Goal: Register for event/course

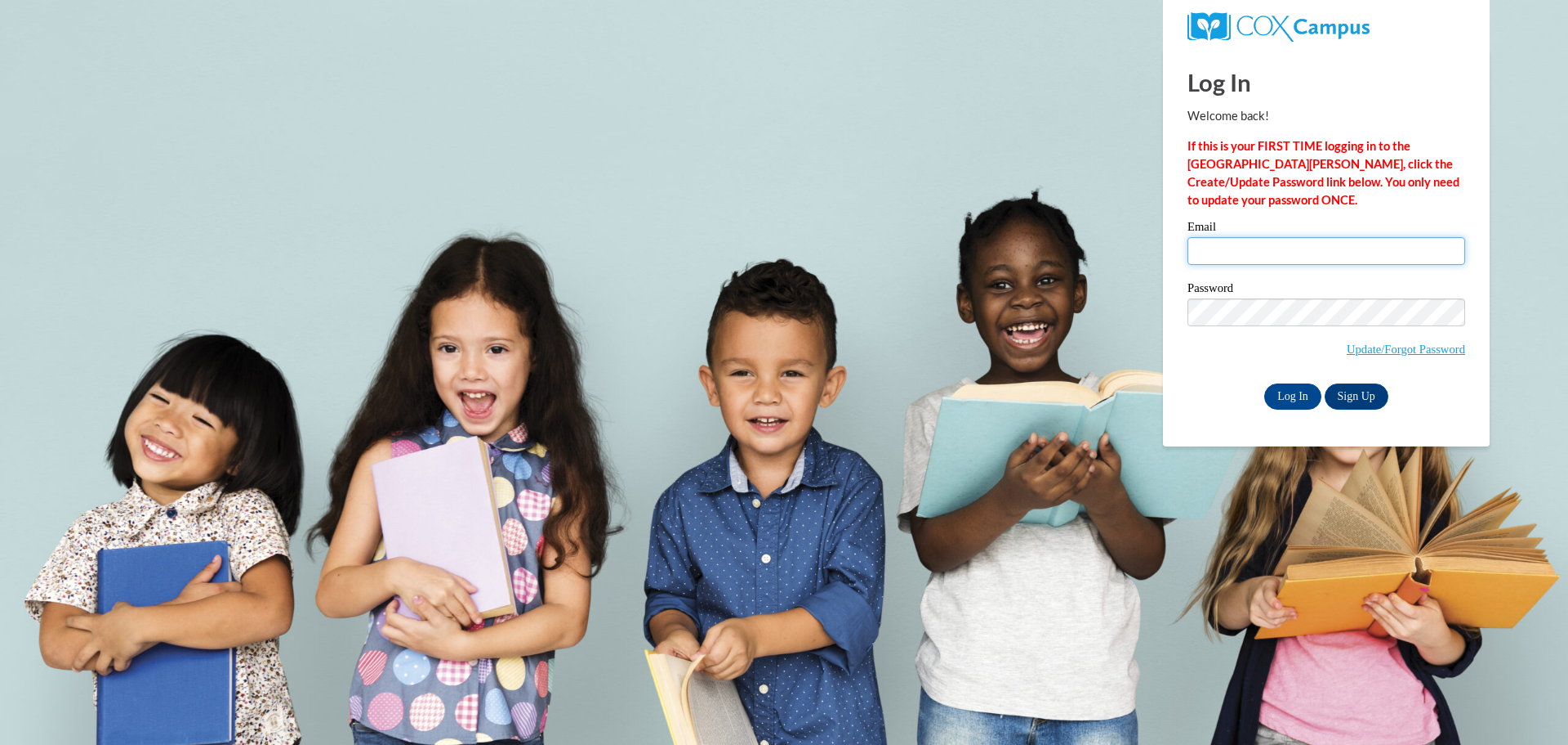
click at [1284, 248] on input "Email" at bounding box center [1327, 251] width 278 height 28
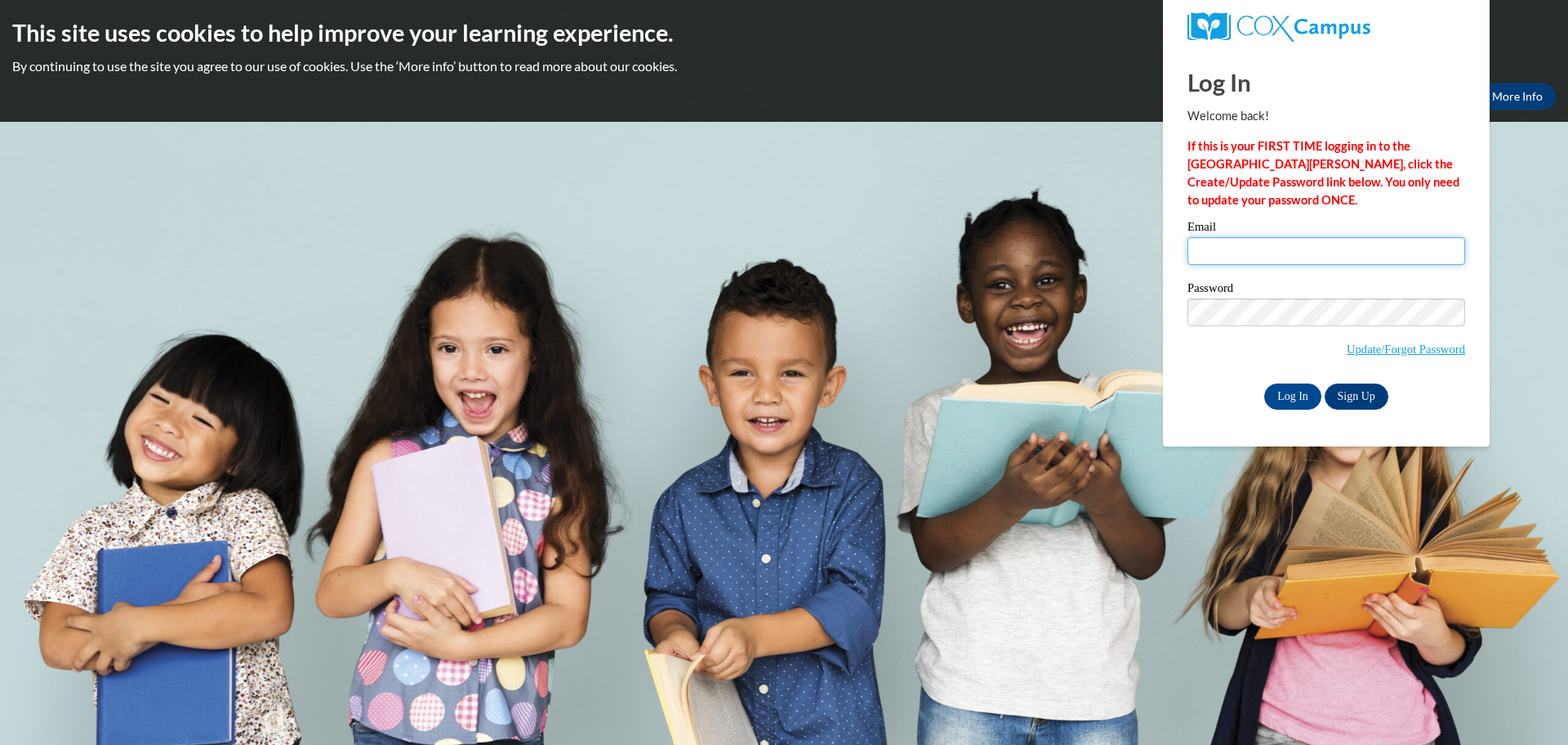
type input "nschreiter@shiocton.k12.wi.us"
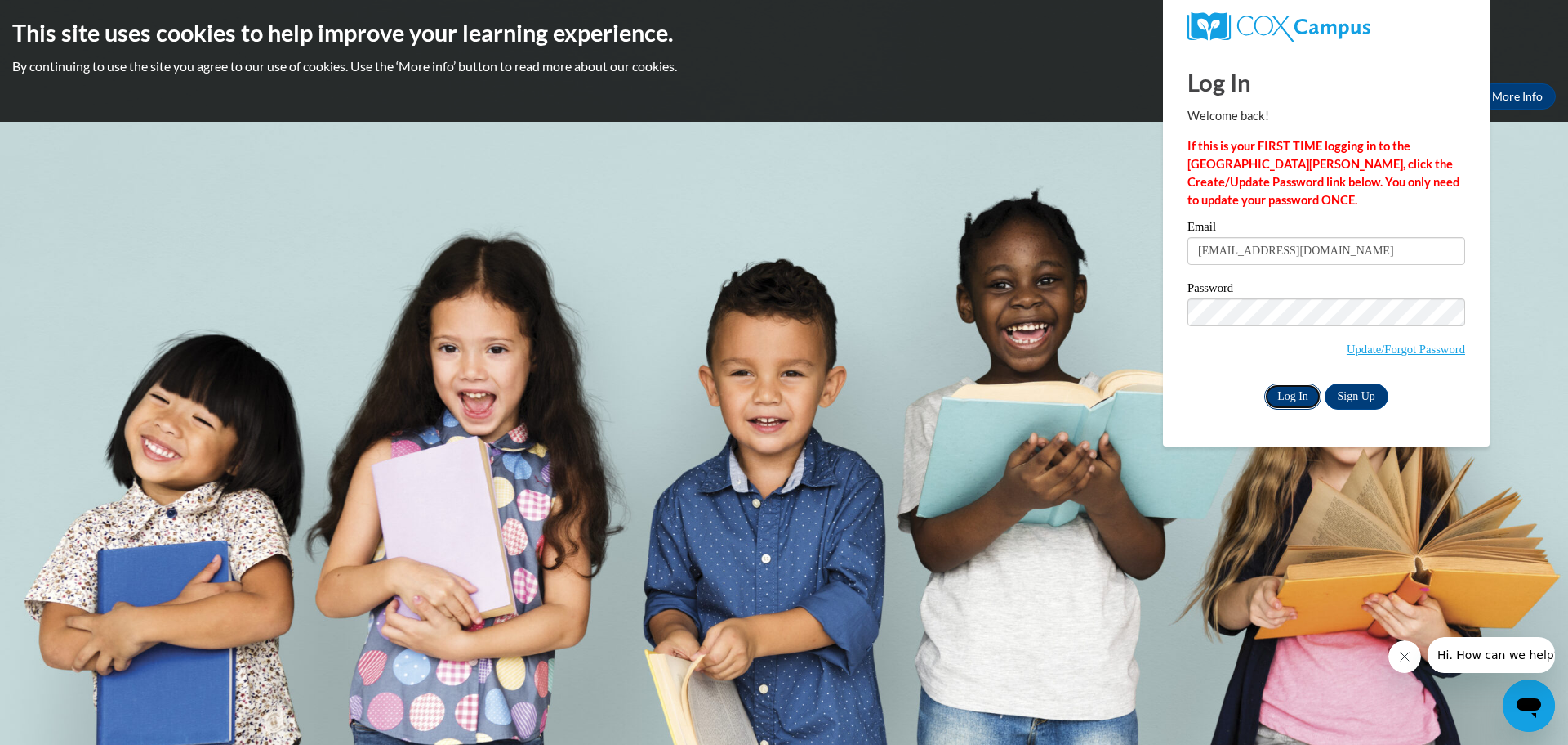
click at [1310, 389] on input "Log In" at bounding box center [1293, 396] width 57 height 26
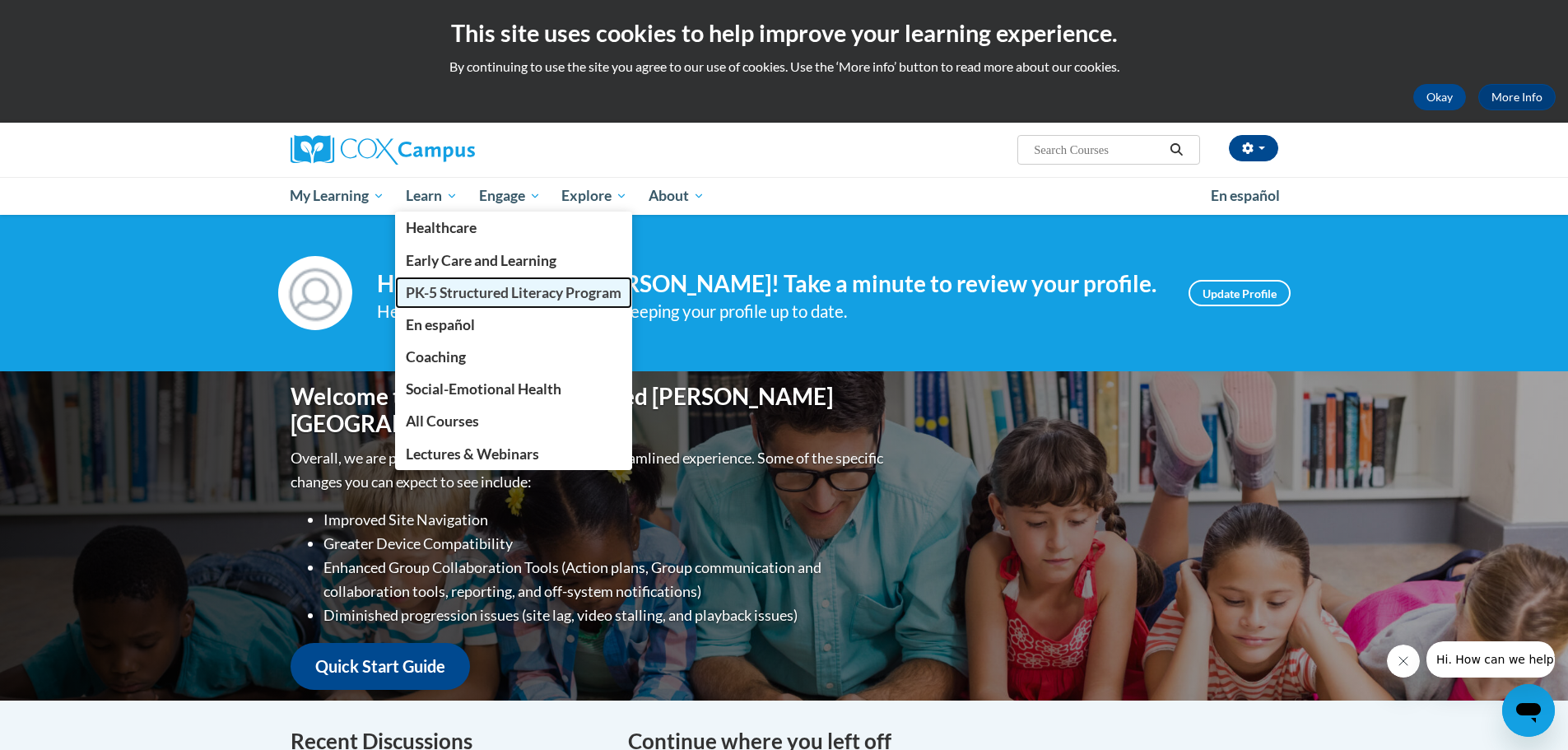
click at [459, 282] on link "PK-5 Structured Literacy Program" at bounding box center [514, 292] width 238 height 32
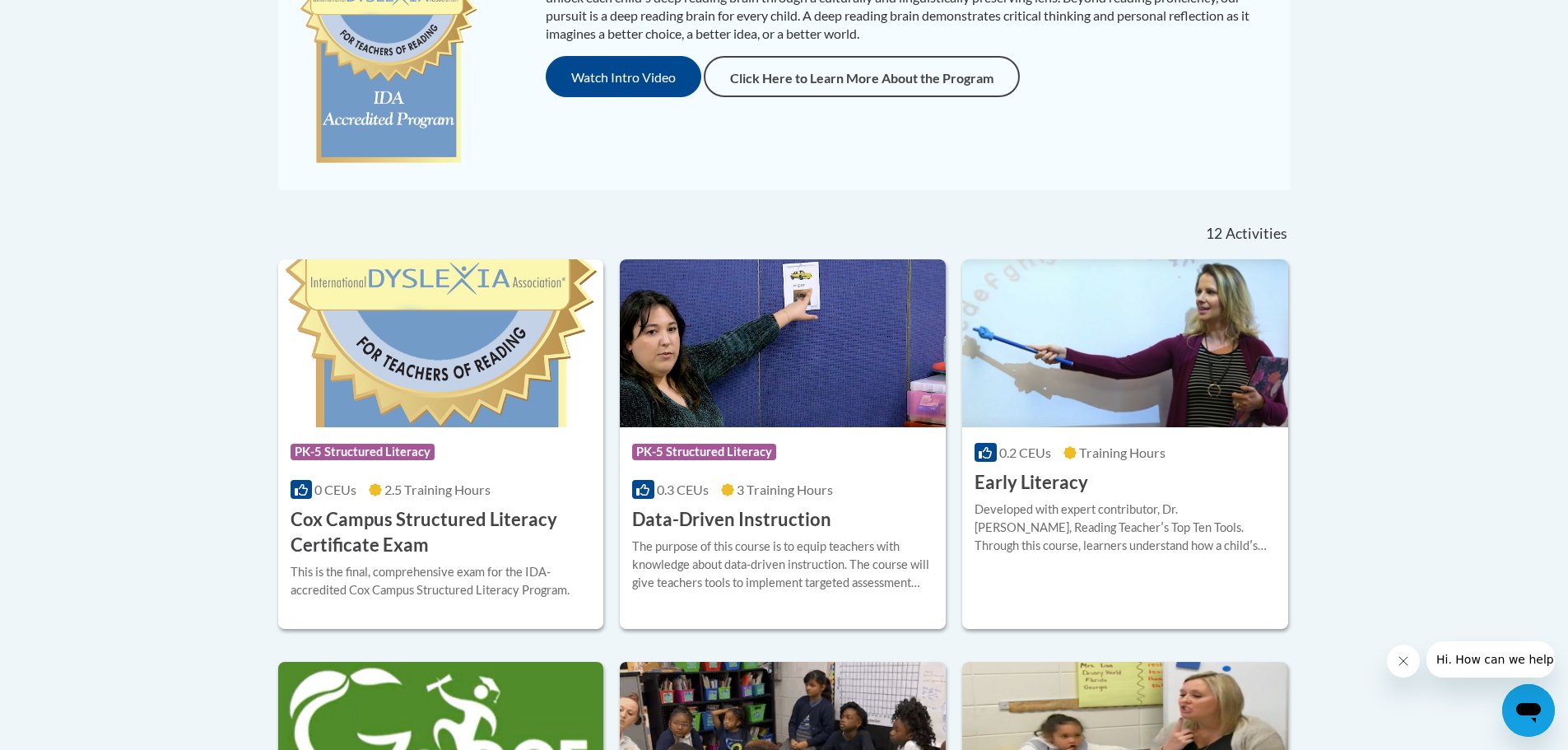
scroll to position [655, 0]
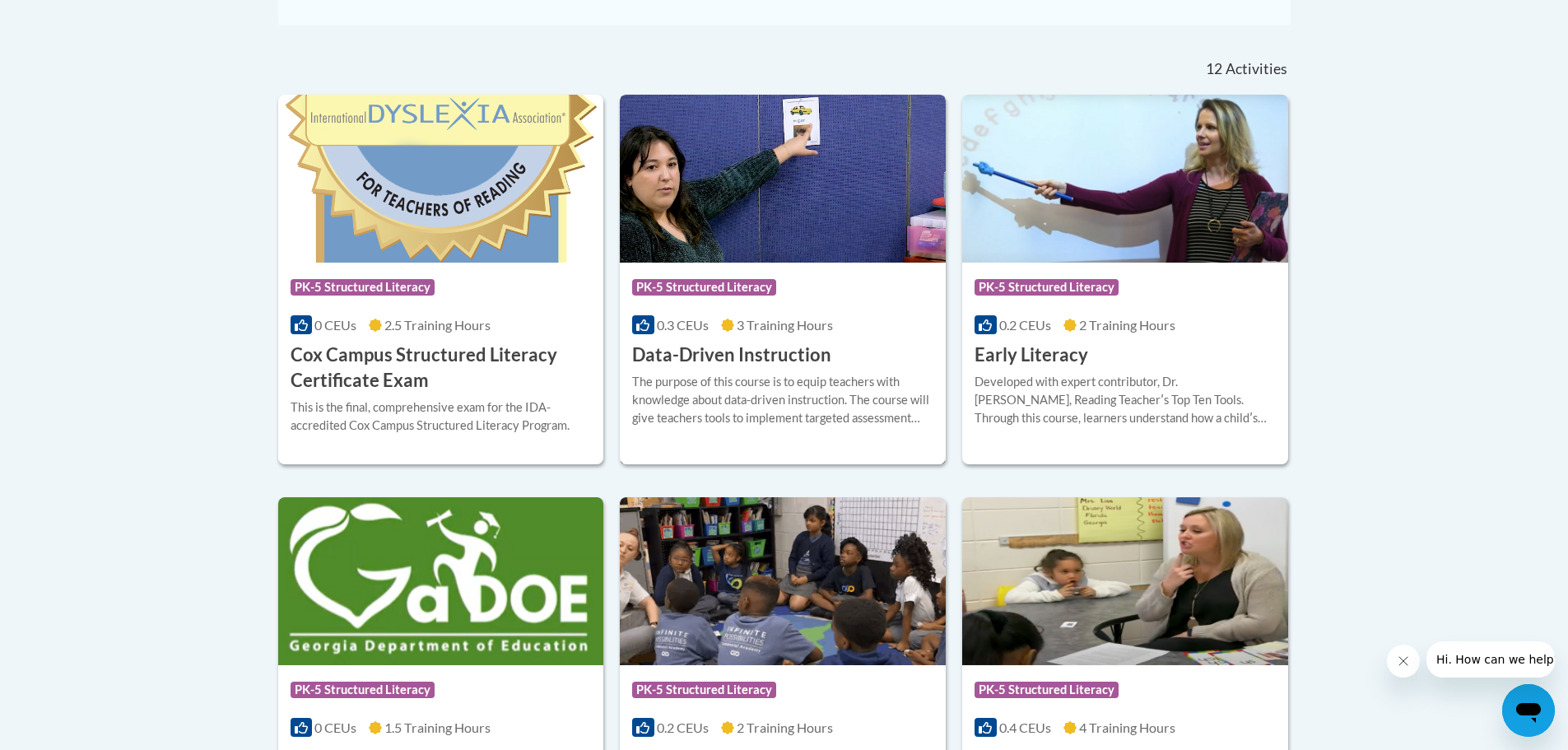
click at [841, 385] on div "The purpose of this course is to equip teachers with knowledge about data-drive…" at bounding box center [783, 399] width 301 height 54
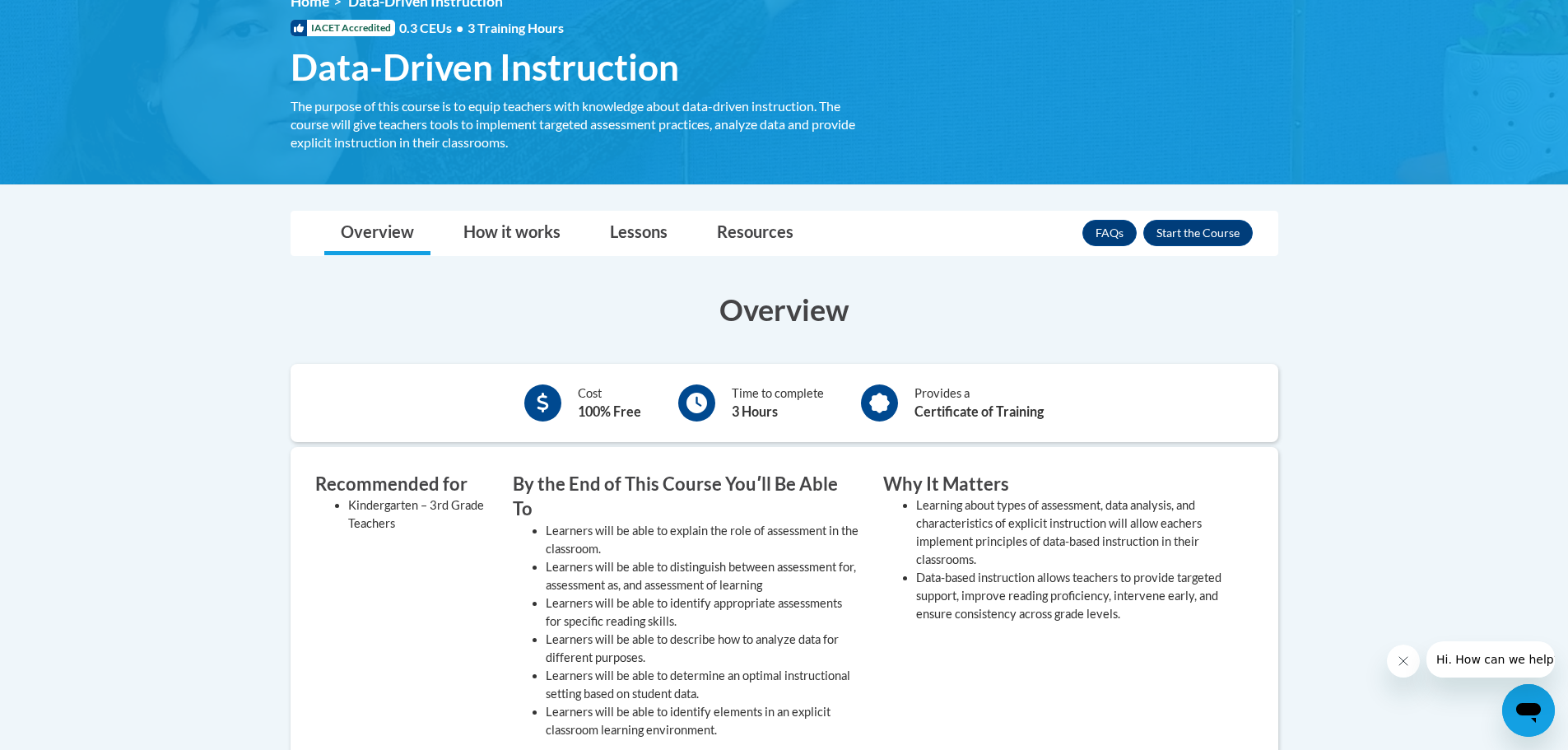
scroll to position [165, 0]
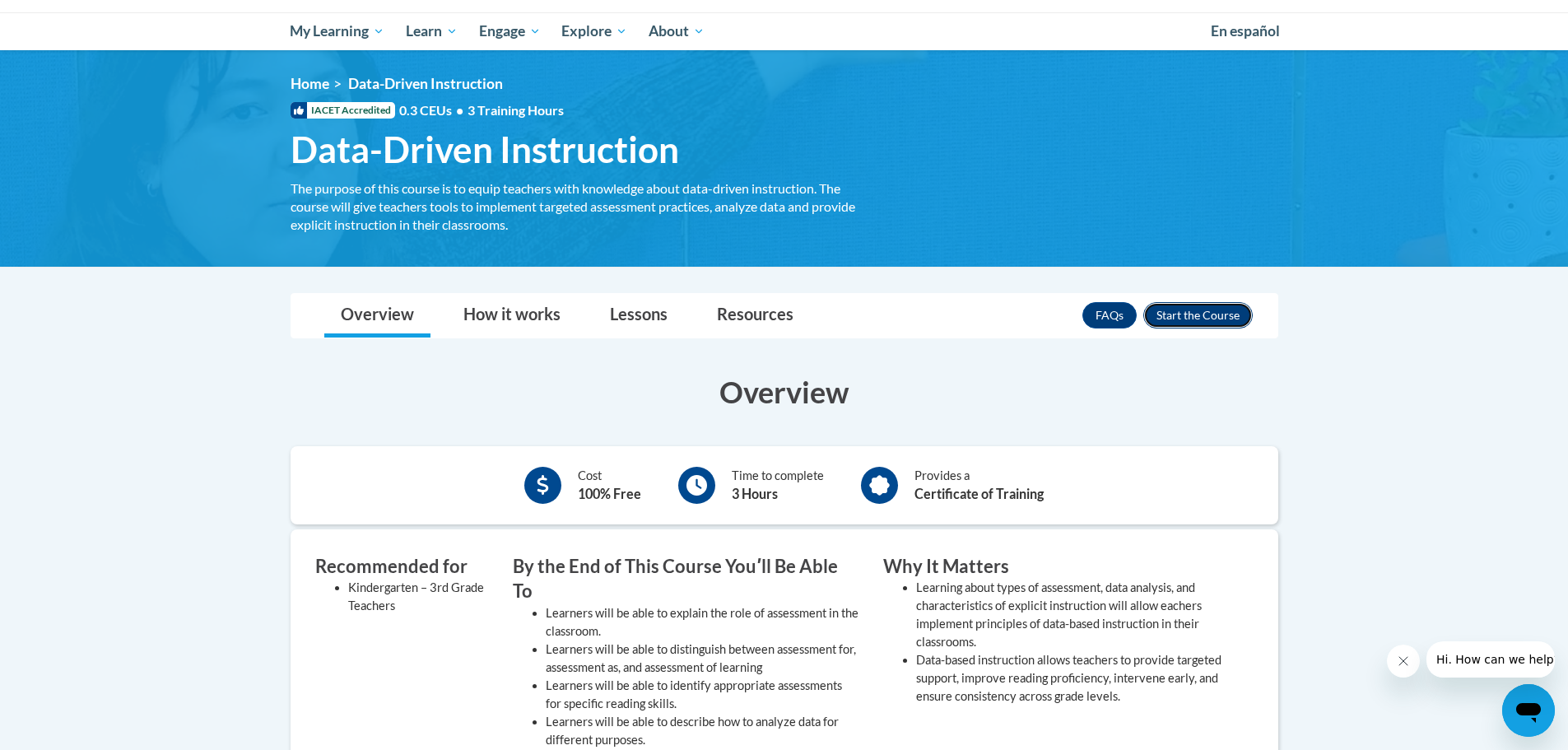
click at [1195, 323] on button "Enroll" at bounding box center [1198, 315] width 110 height 26
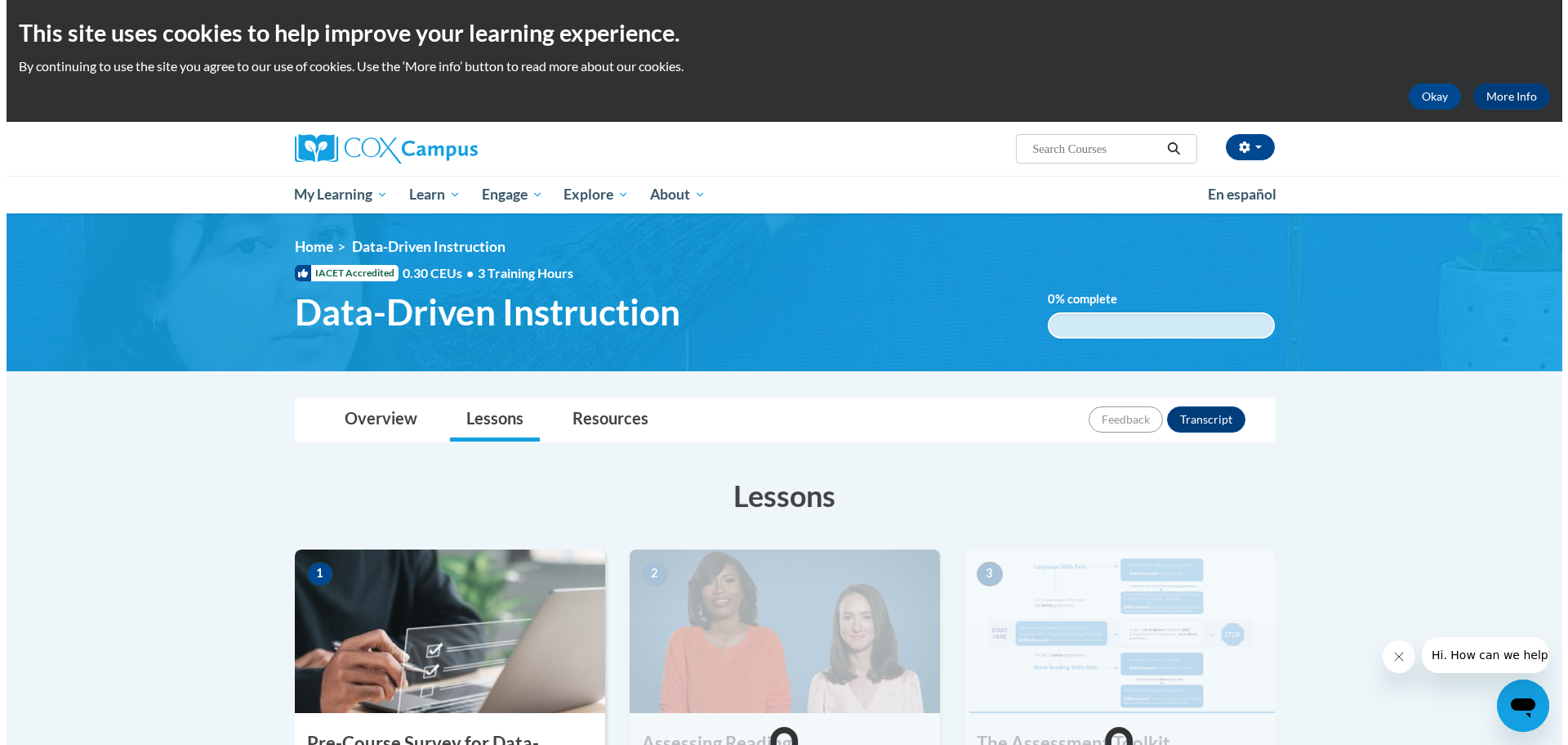
scroll to position [245, 0]
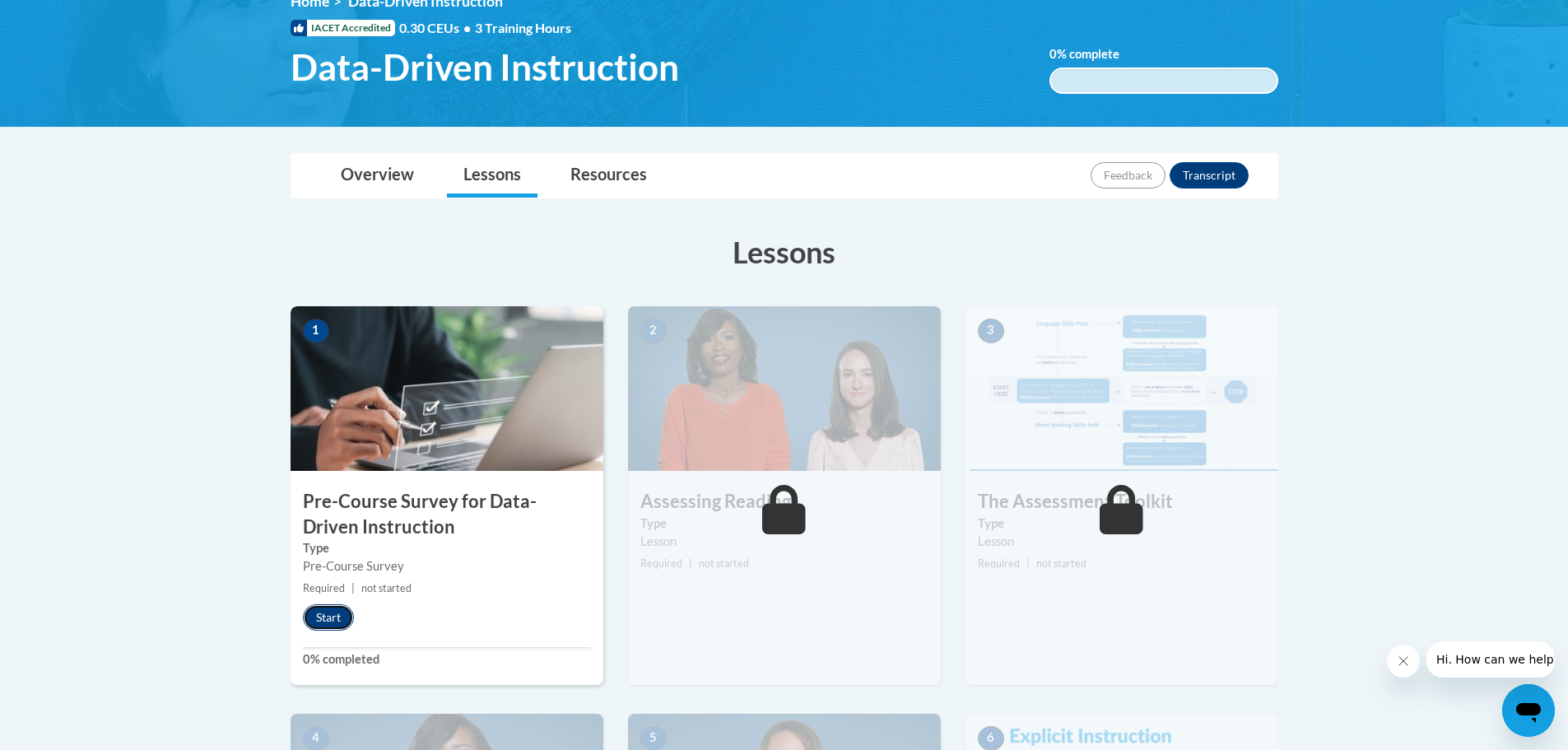
click at [313, 614] on button "Start" at bounding box center [328, 618] width 51 height 26
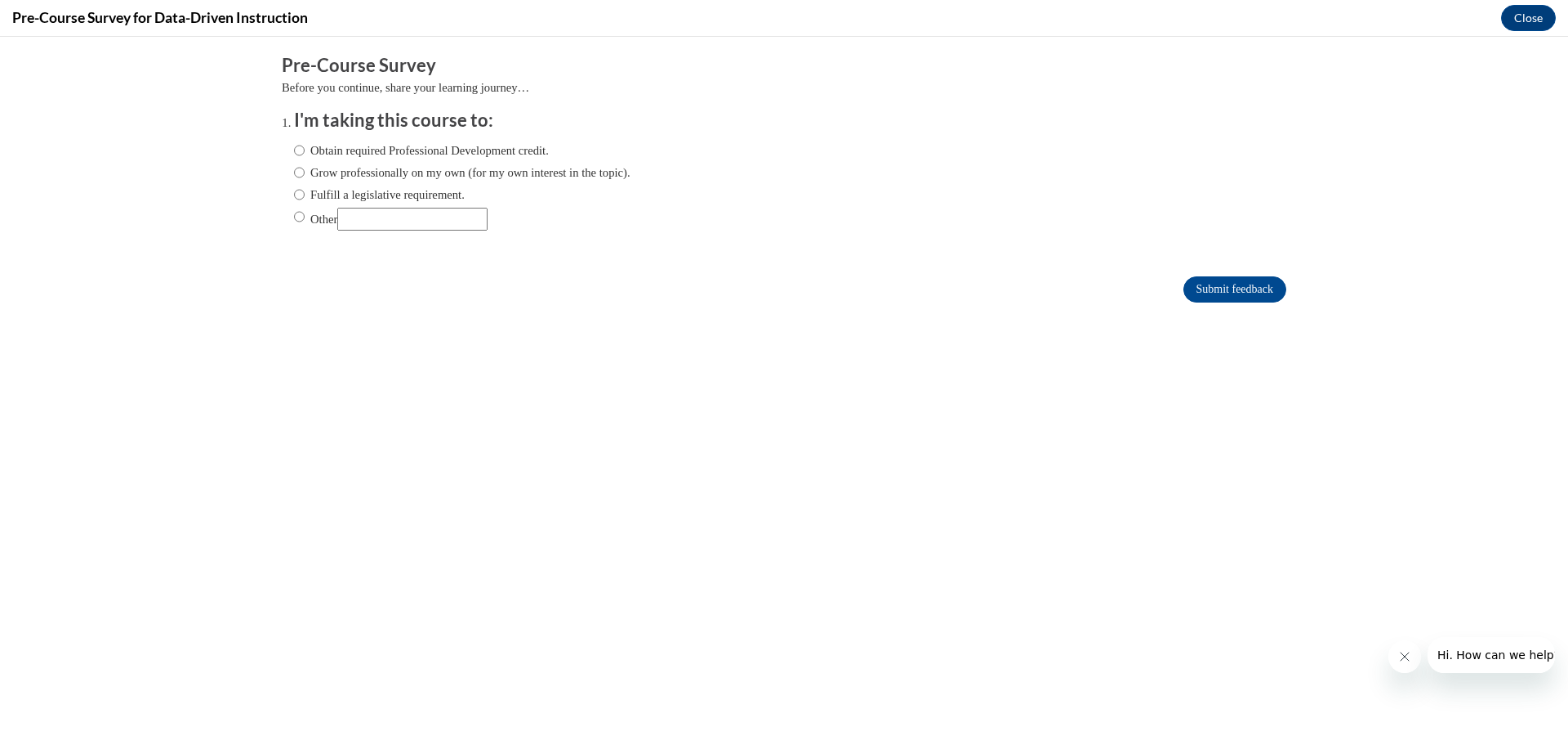
scroll to position [0, 0]
click at [294, 154] on input "Obtain required Professional Development credit." at bounding box center [299, 150] width 10 height 18
radio input "true"
click at [294, 199] on label "Fulfill a legislative requirement." at bounding box center [379, 194] width 171 height 18
click at [294, 199] on input "Fulfill a legislative requirement." at bounding box center [299, 194] width 10 height 18
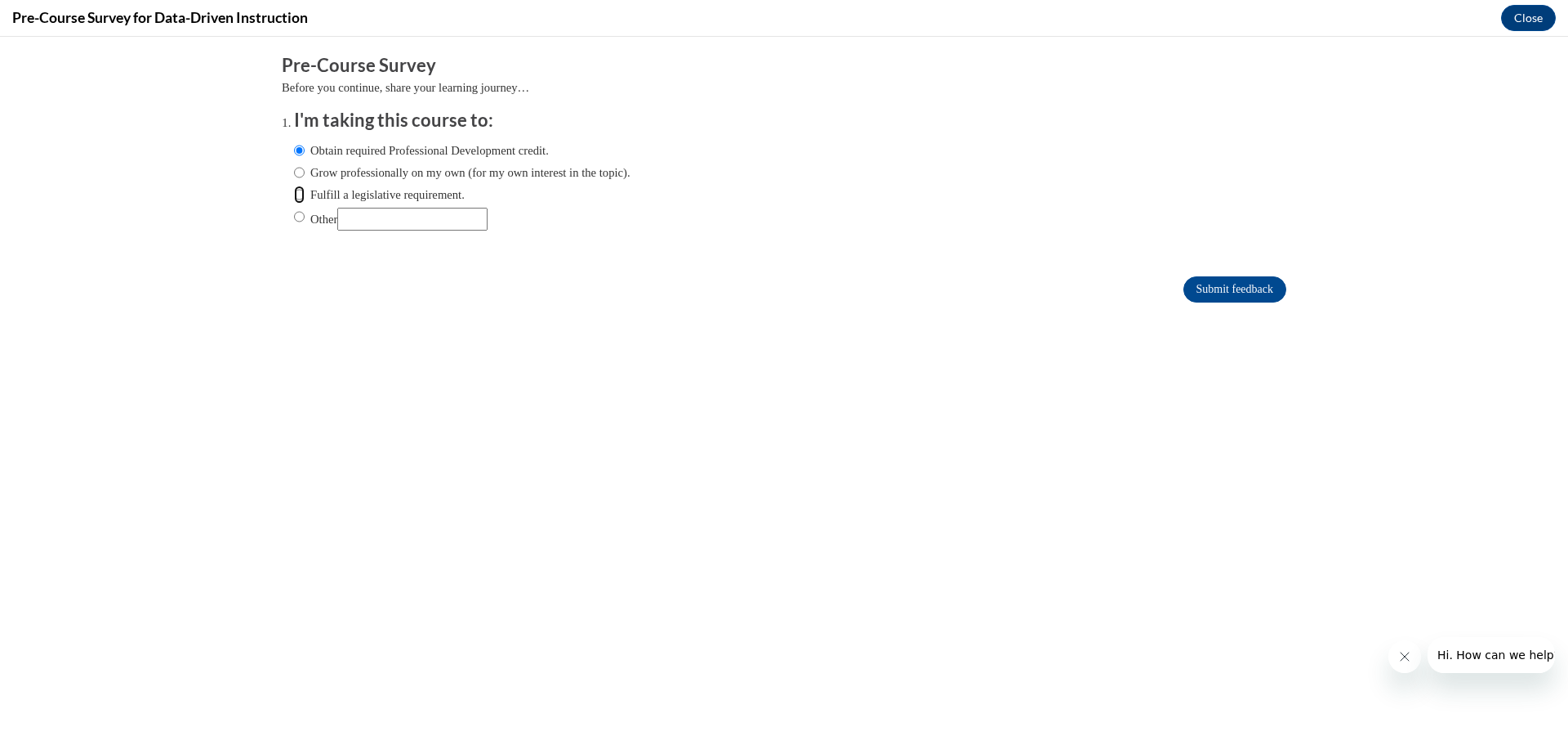
radio input "true"
click at [1204, 287] on input "Submit feedback" at bounding box center [1236, 289] width 103 height 26
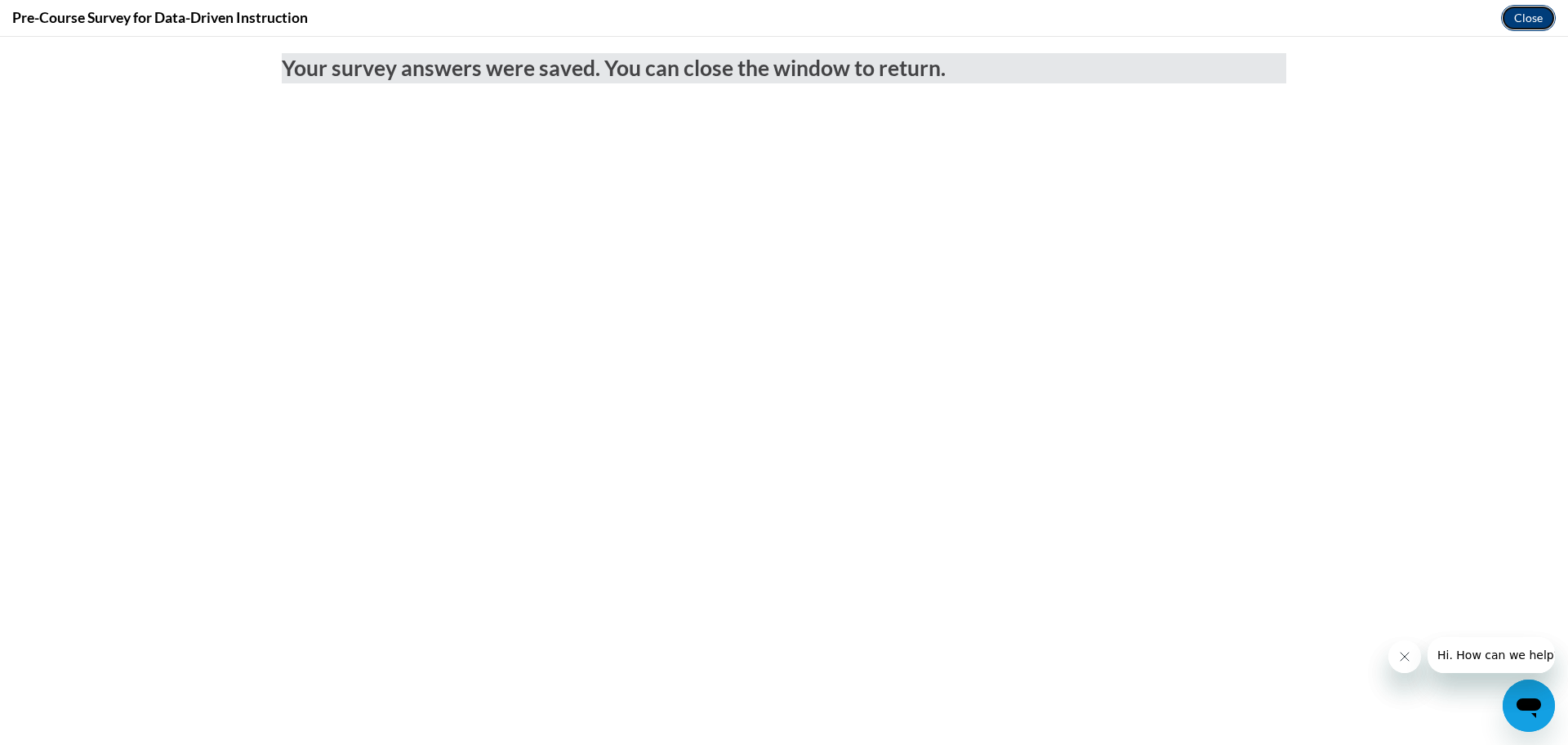
click at [1515, 30] on button "Close" at bounding box center [1529, 18] width 54 height 26
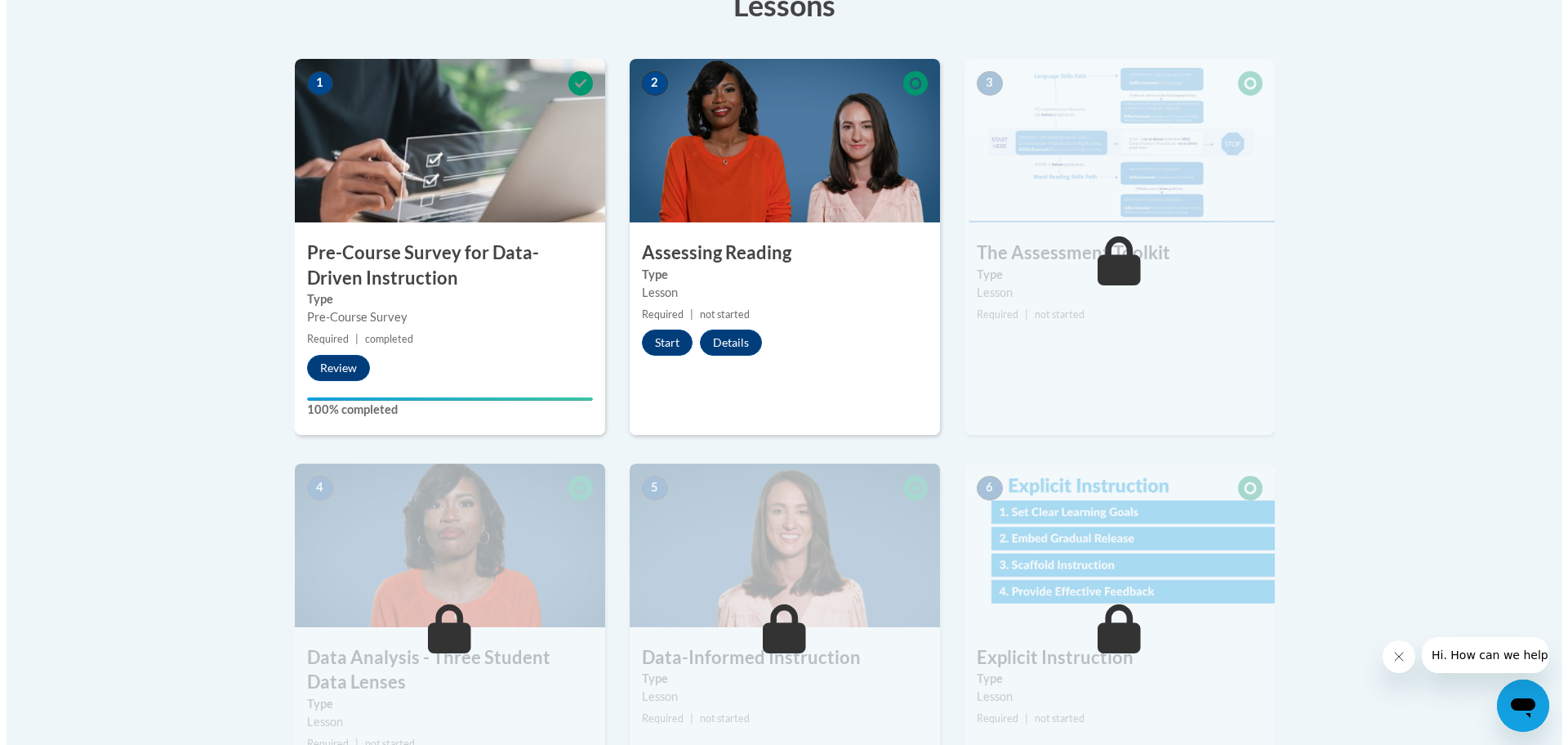
scroll to position [327, 0]
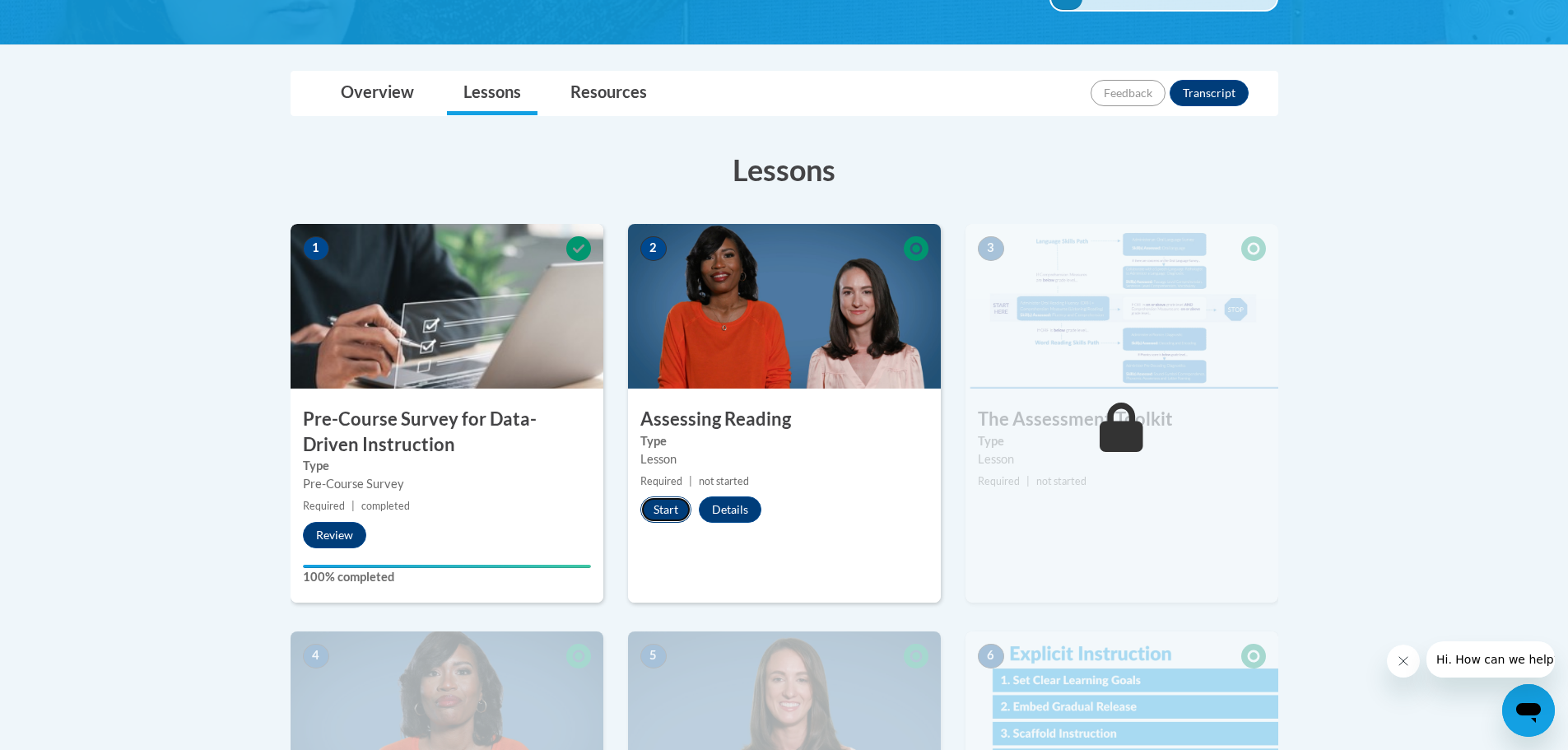
click at [677, 505] on button "Start" at bounding box center [666, 510] width 51 height 26
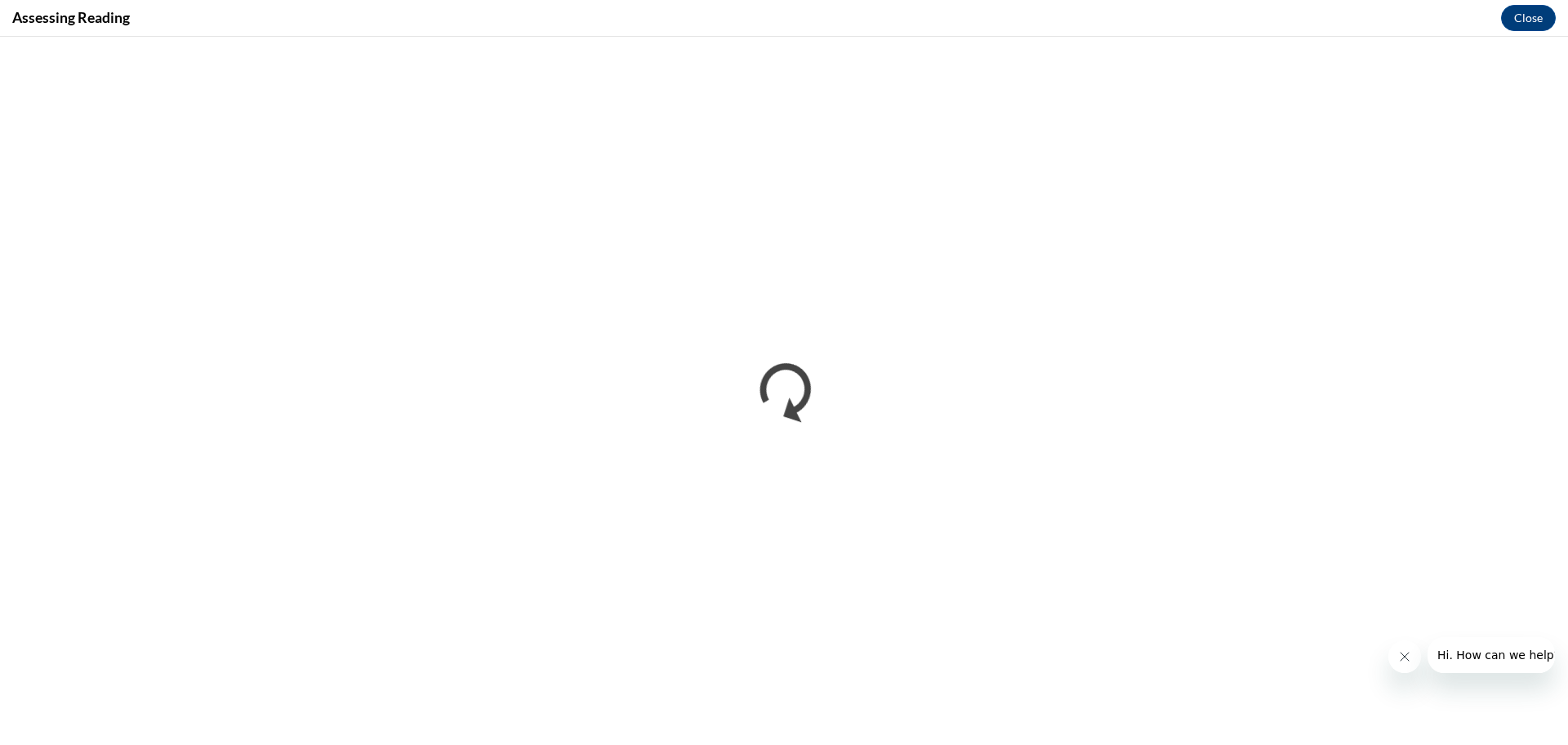
scroll to position [0, 0]
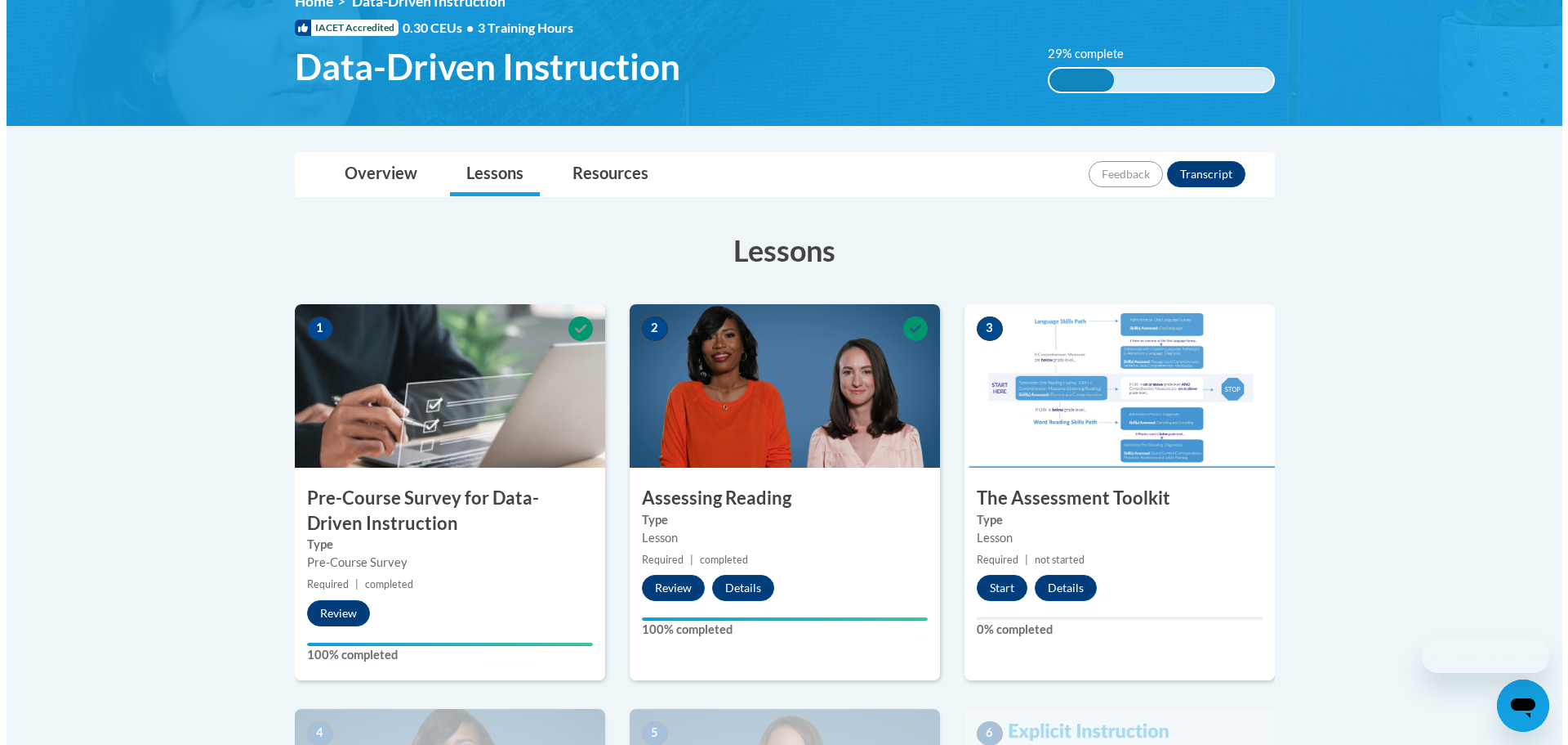
scroll to position [327, 0]
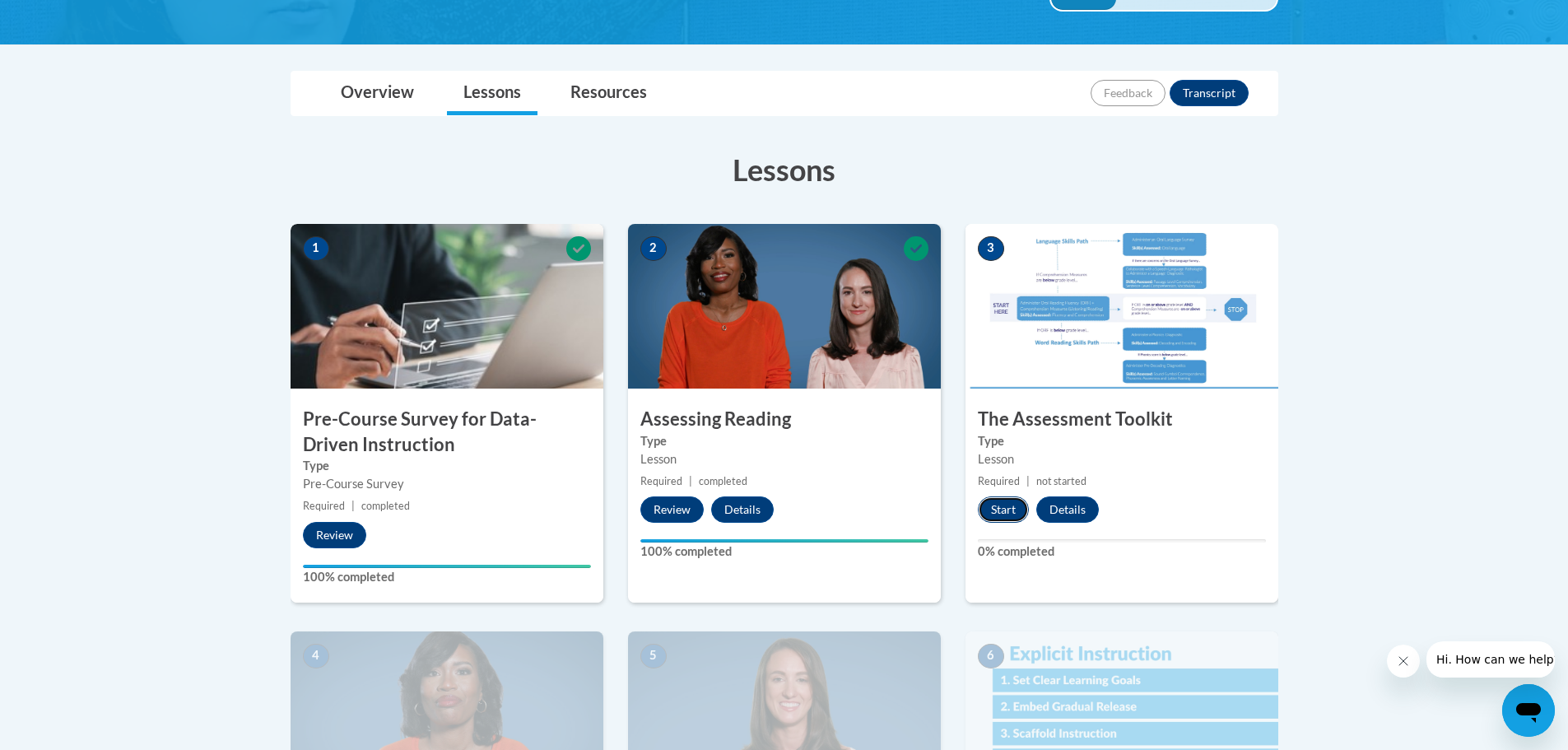
click at [1006, 508] on button "Start" at bounding box center [1003, 510] width 51 height 26
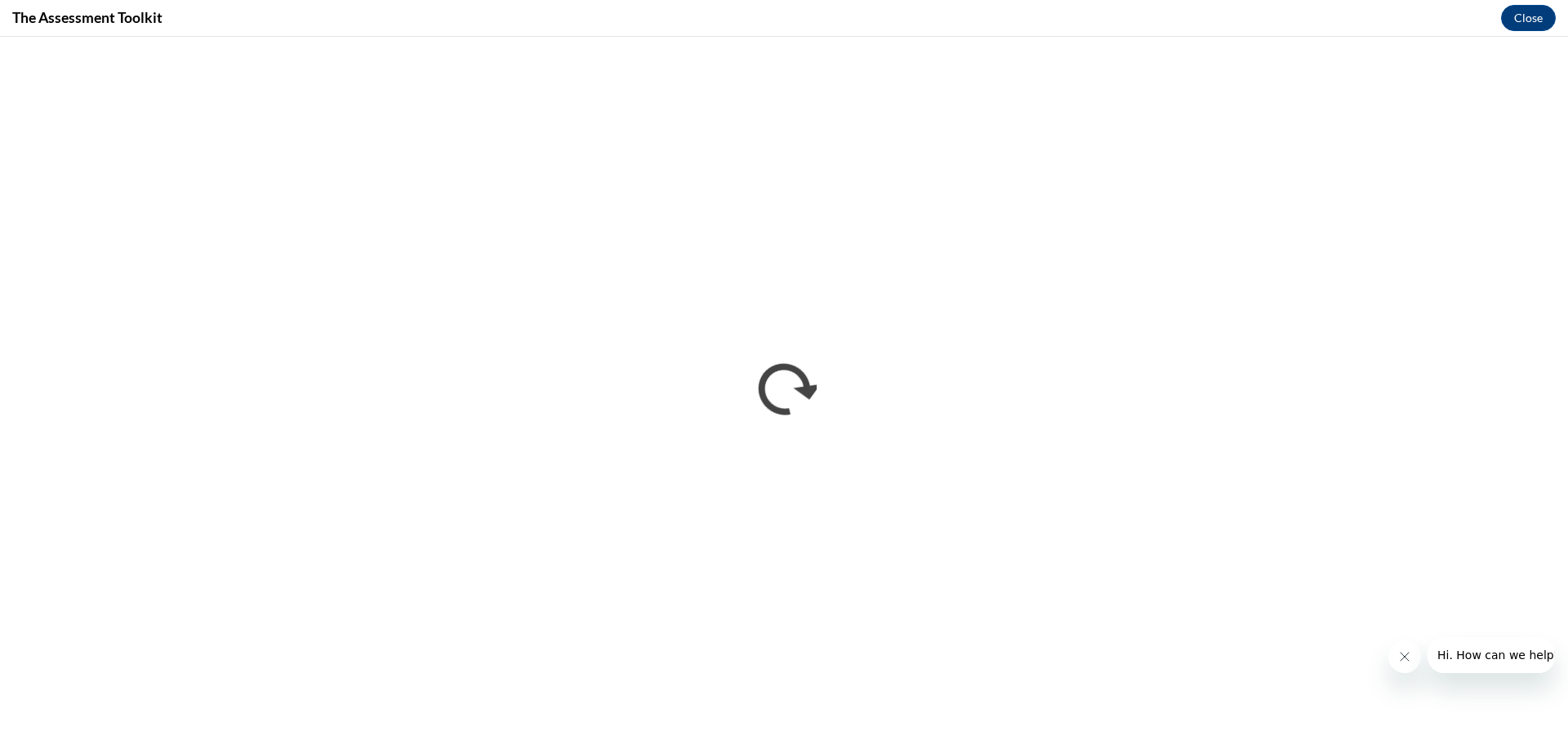
scroll to position [0, 0]
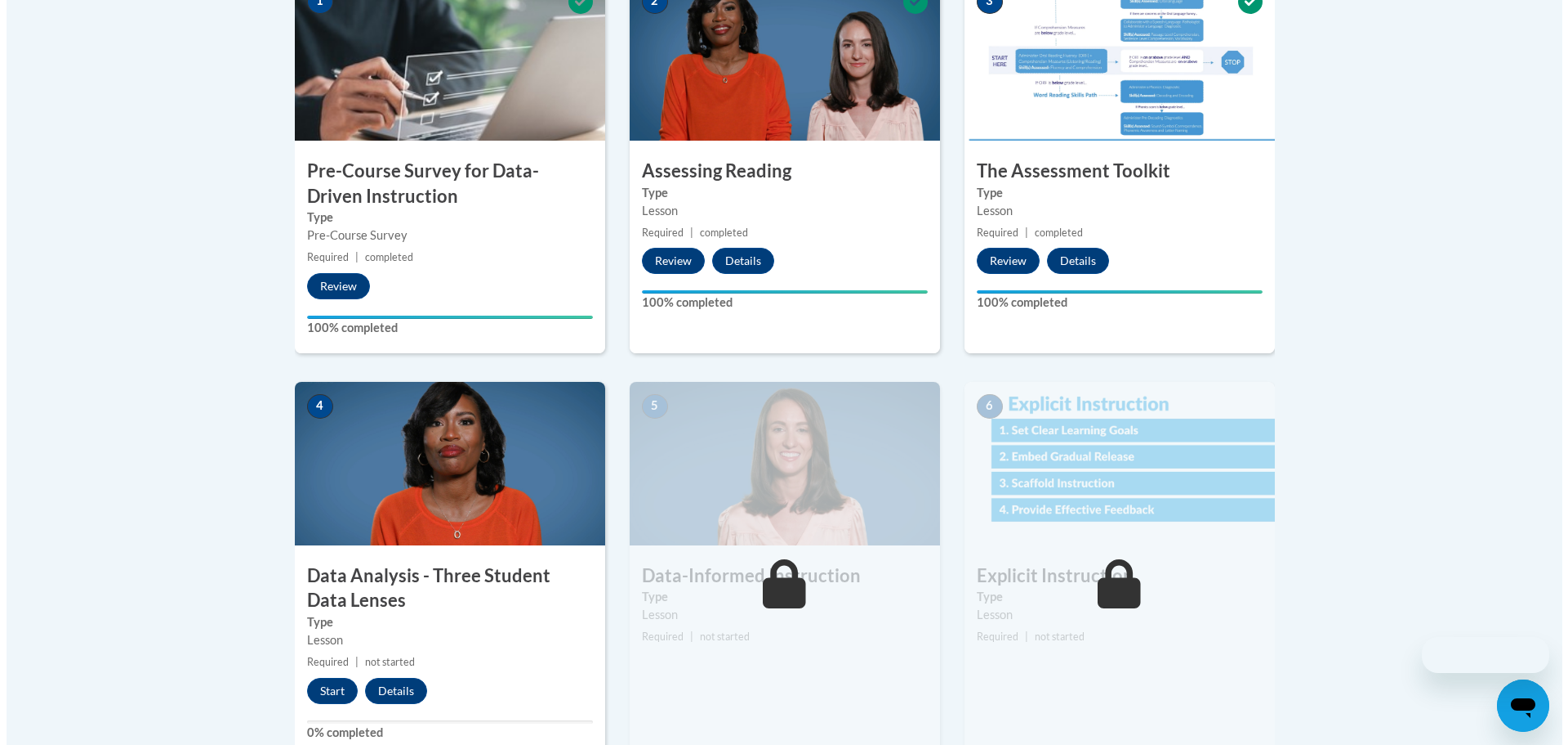
scroll to position [817, 0]
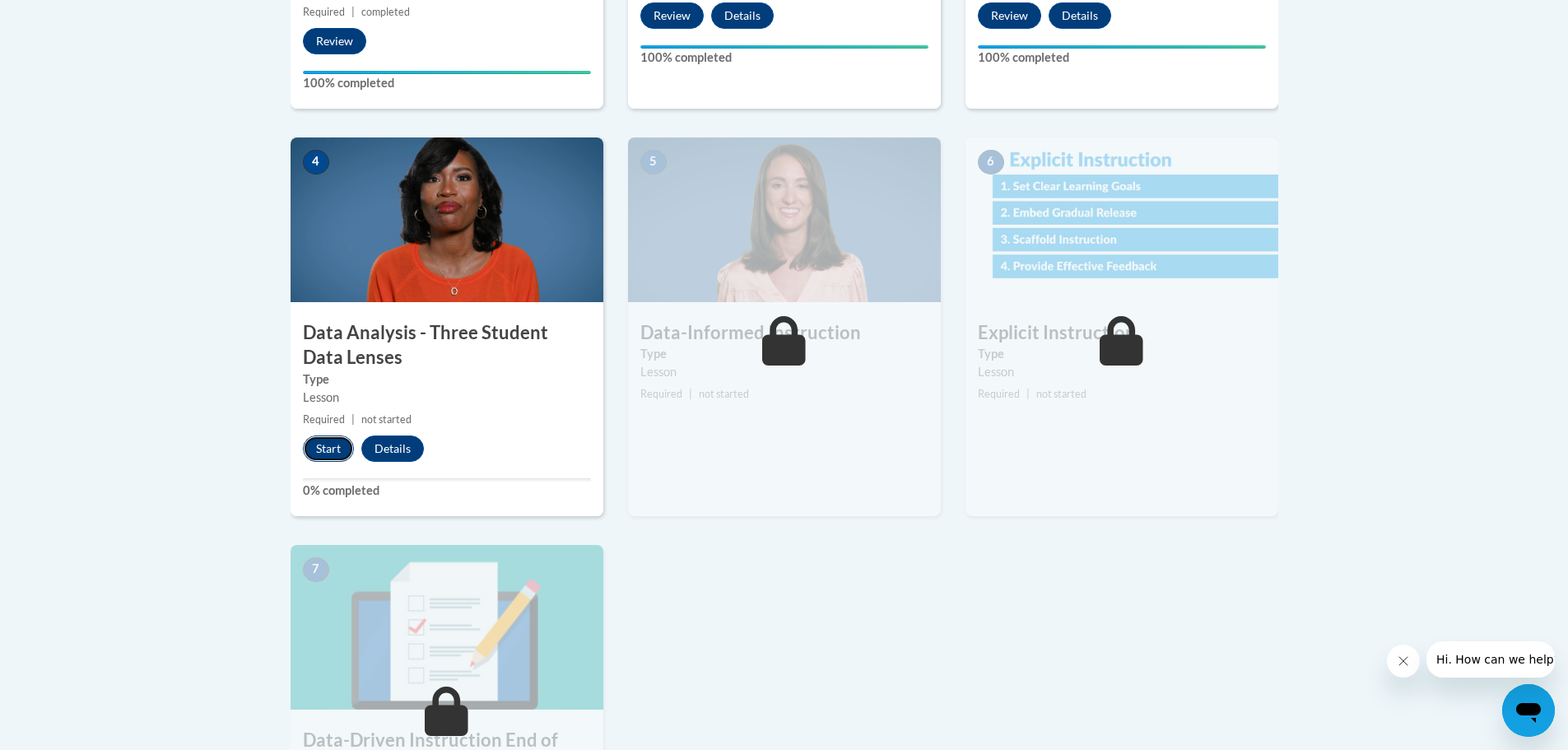
click at [329, 449] on button "Start" at bounding box center [328, 448] width 51 height 26
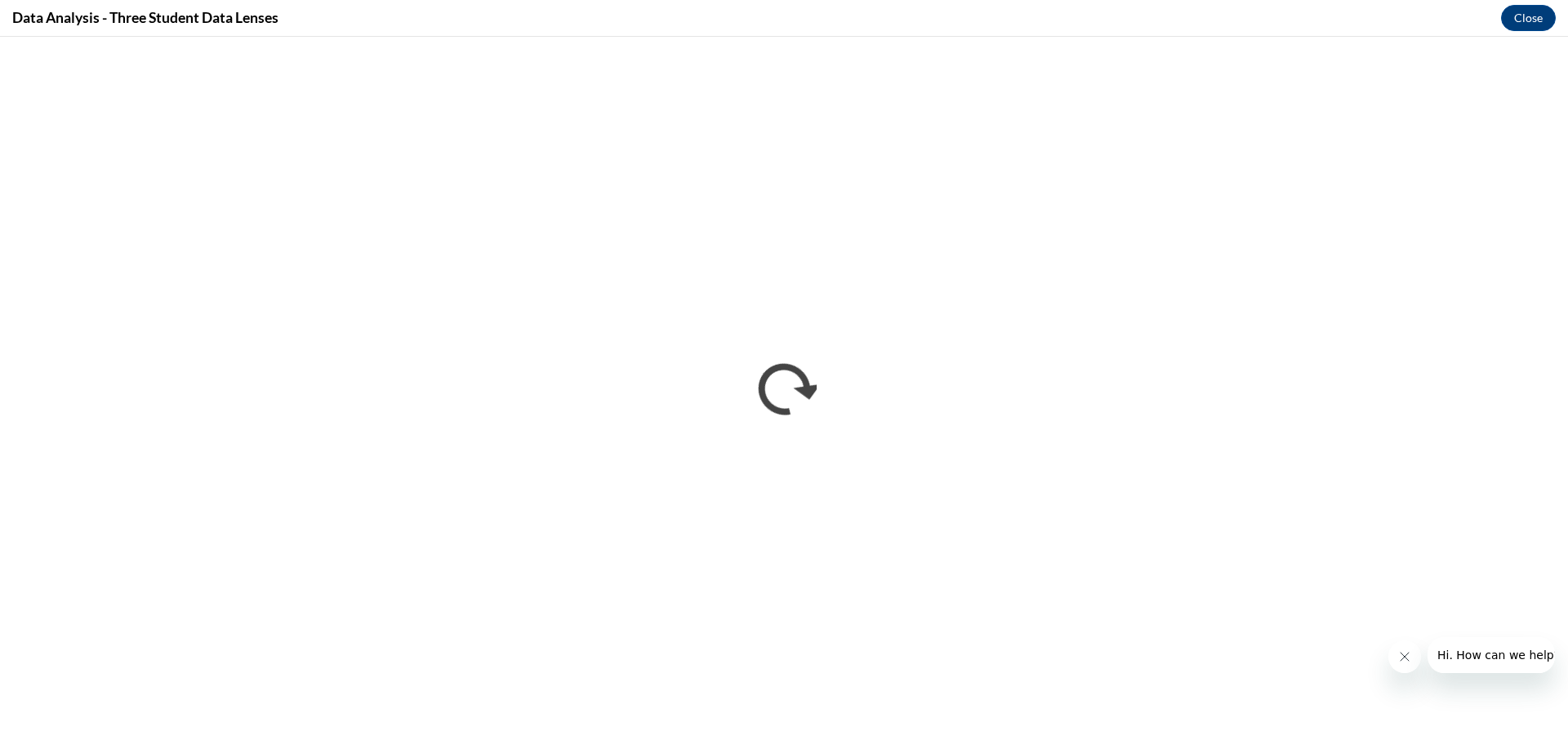
scroll to position [0, 0]
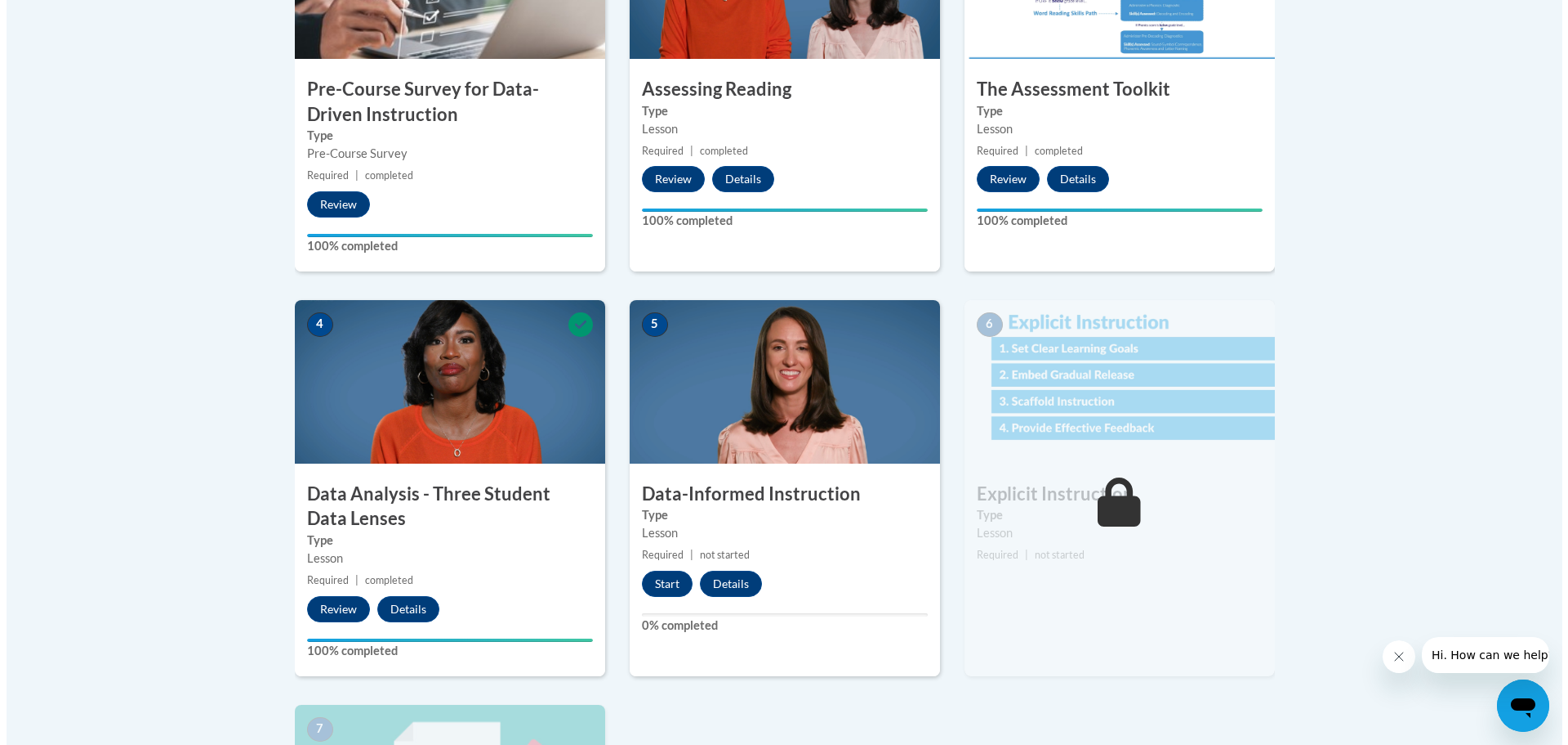
scroll to position [899, 0]
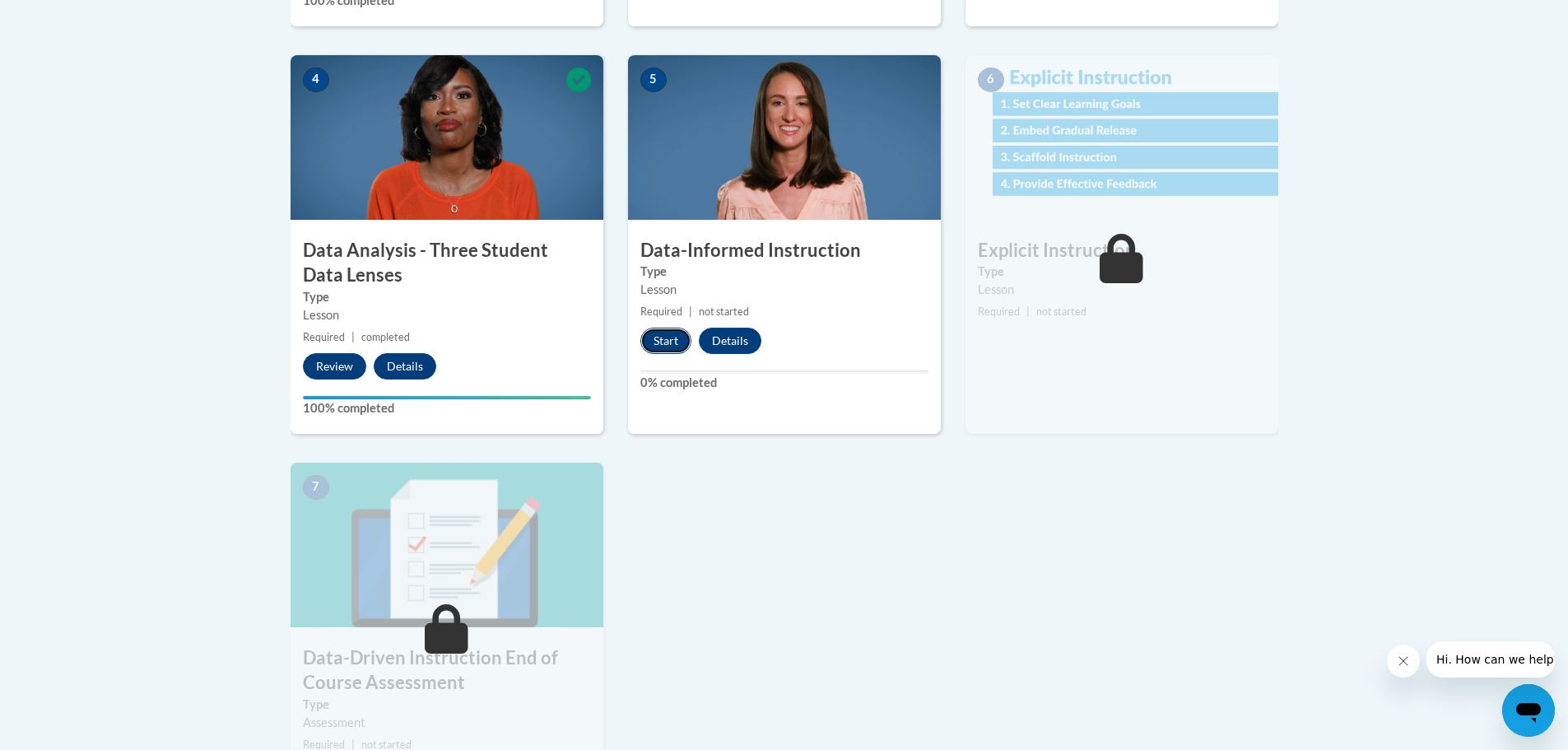
click at [658, 344] on button "Start" at bounding box center [666, 340] width 51 height 26
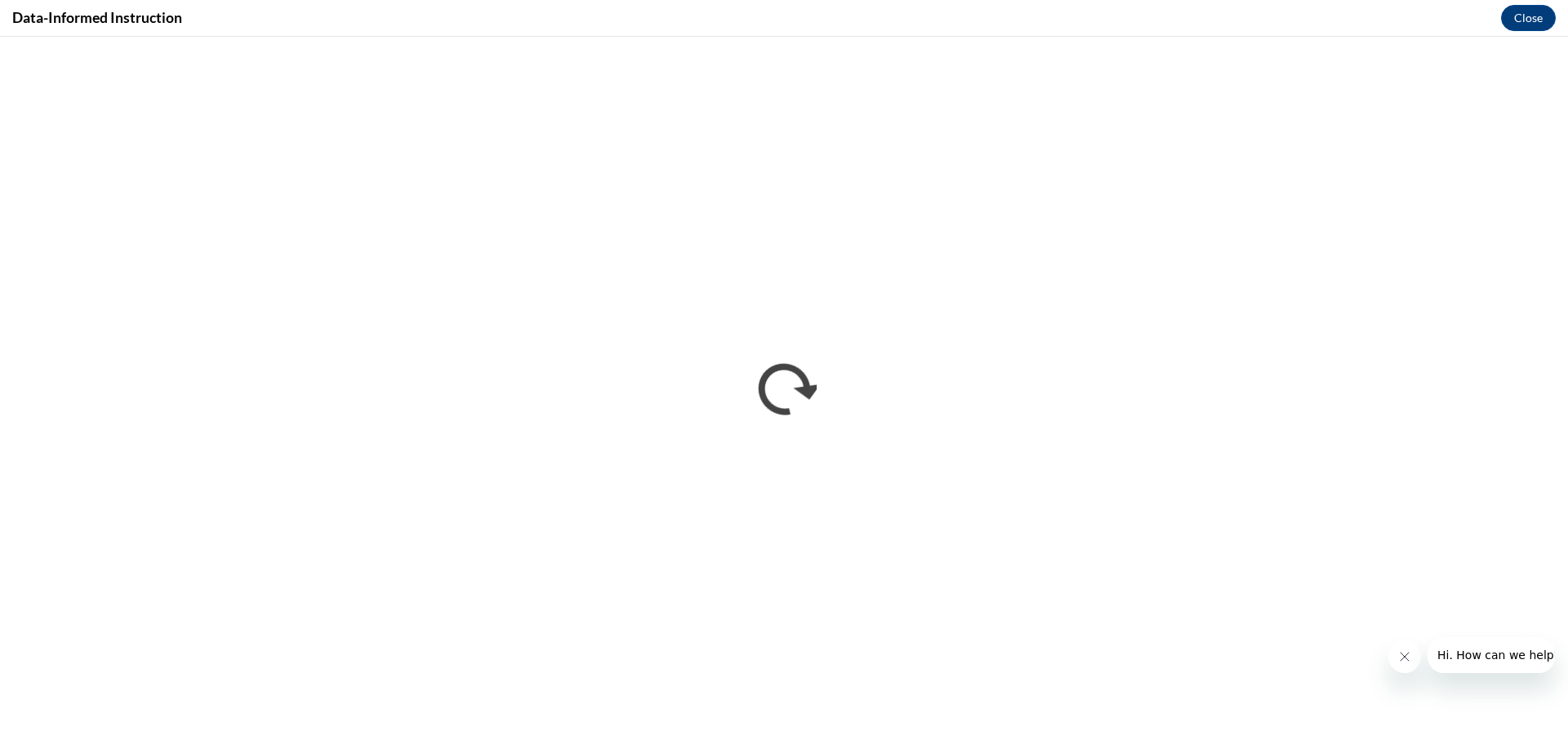
scroll to position [0, 0]
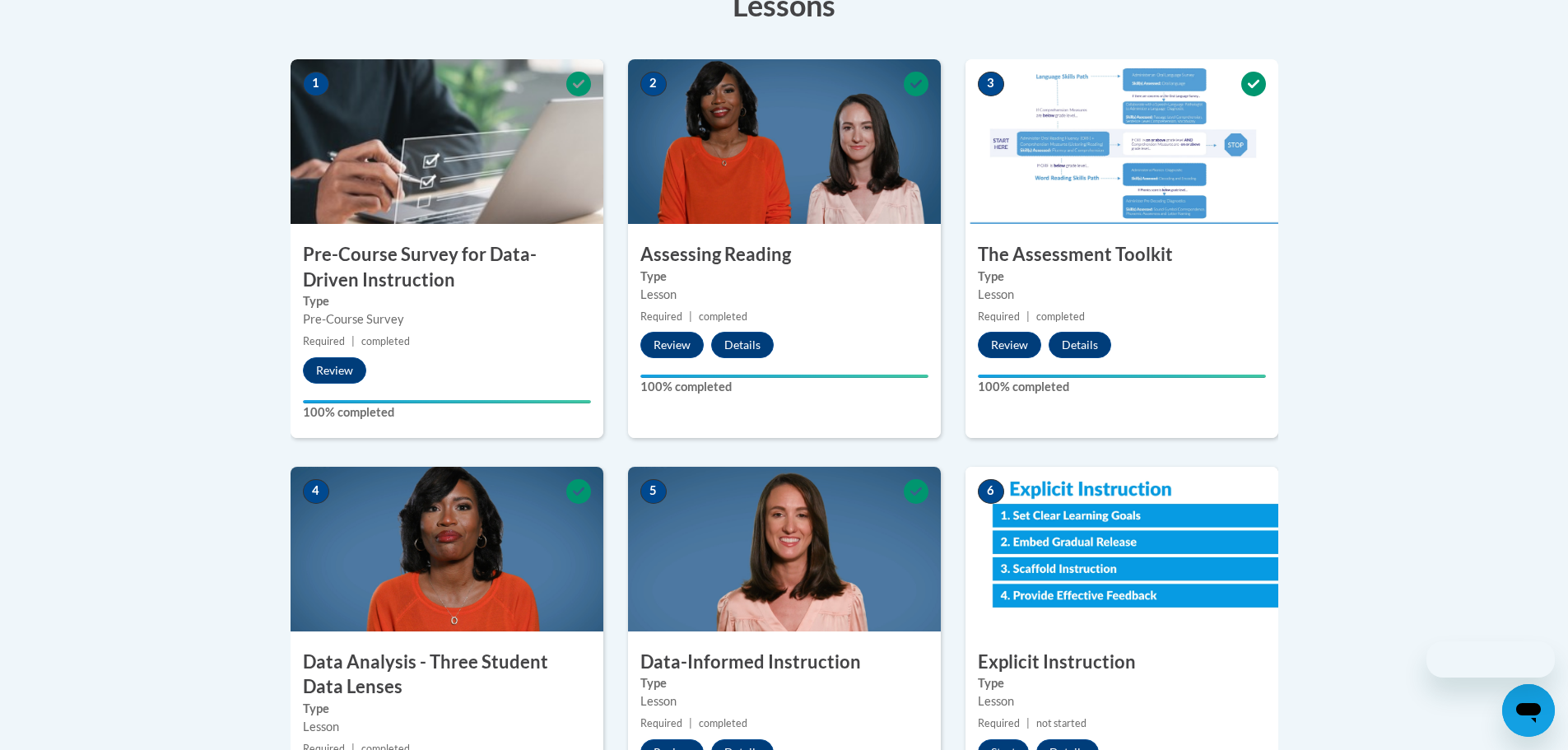
scroll to position [741, 0]
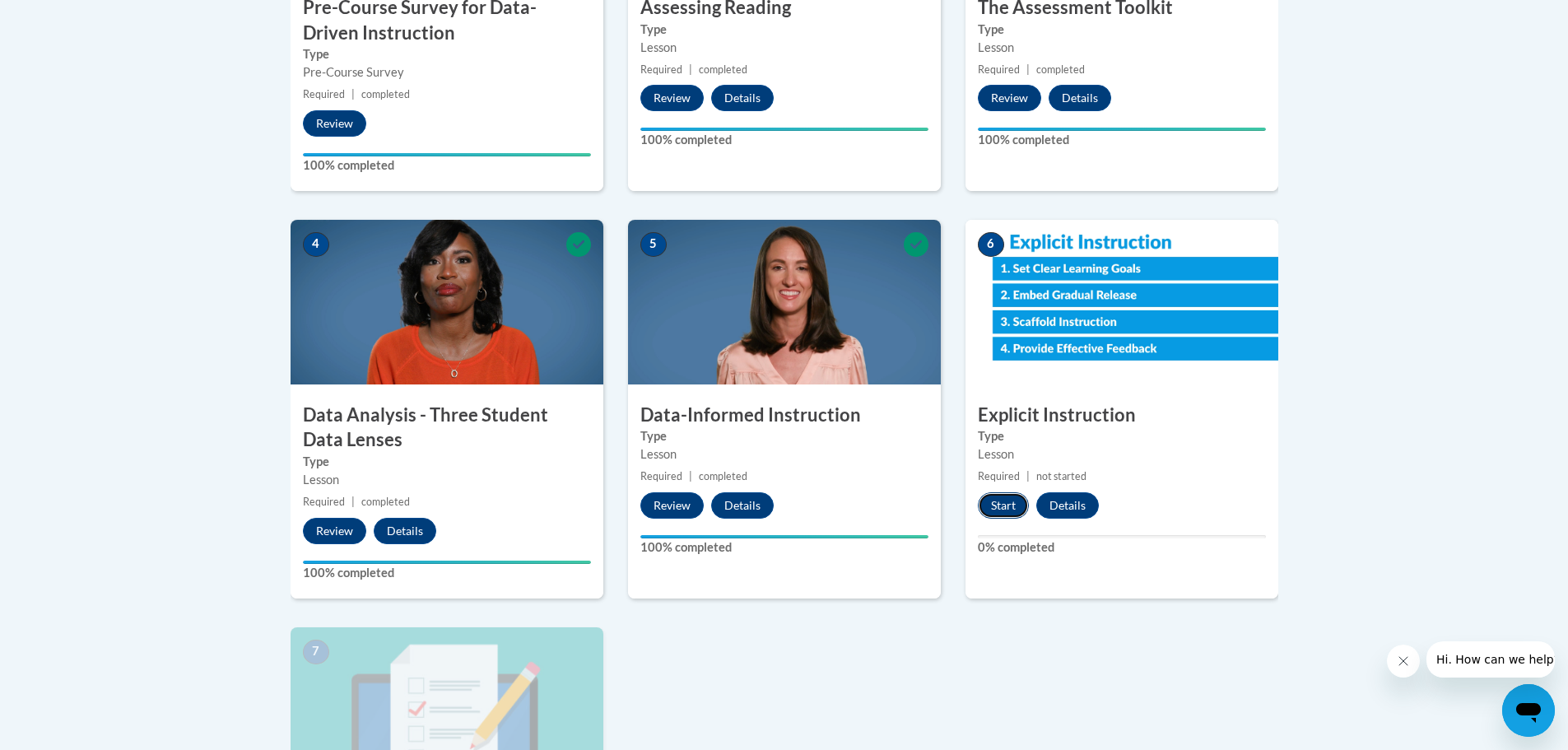
click at [991, 497] on button "Start" at bounding box center [1003, 505] width 51 height 26
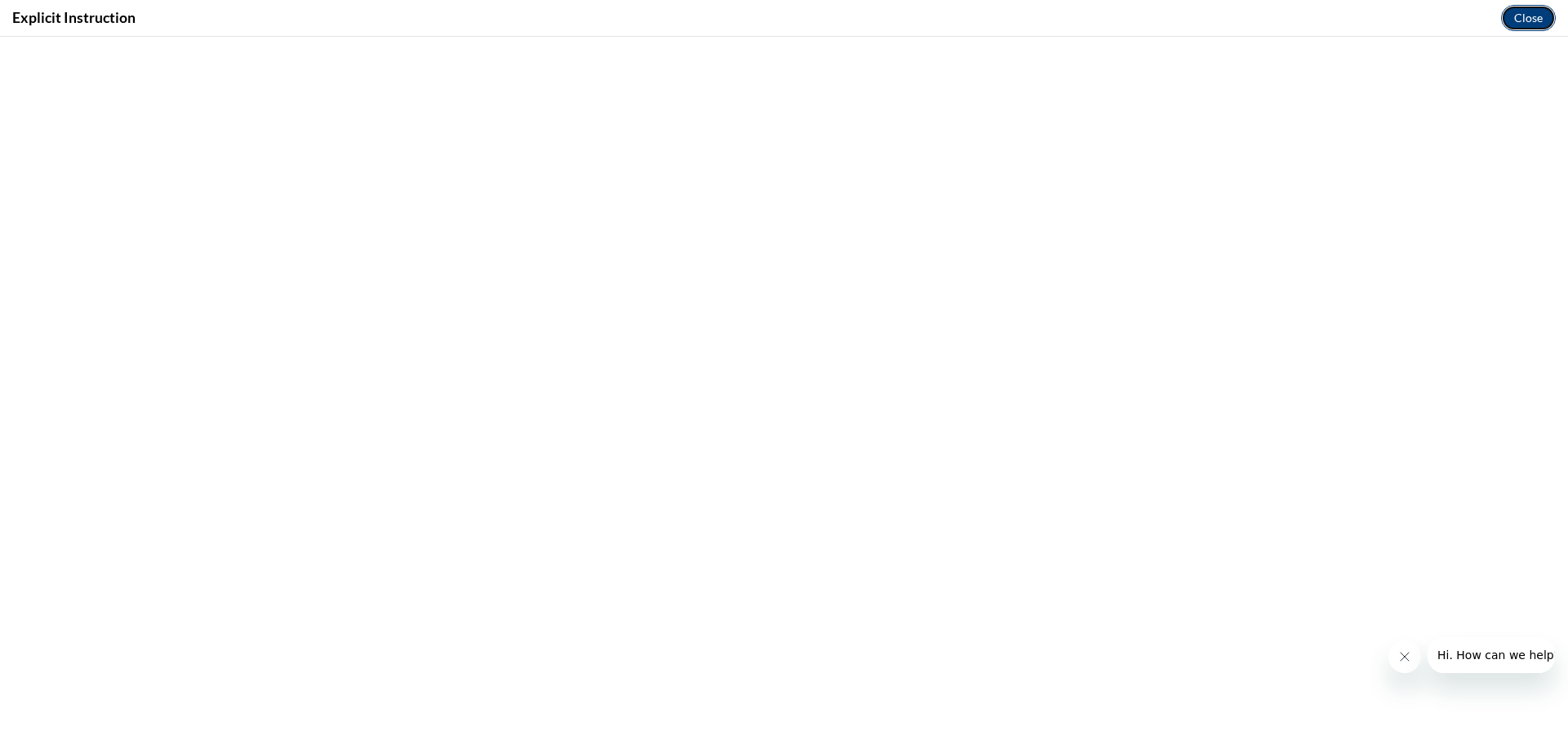
click at [1530, 21] on button "Close" at bounding box center [1529, 18] width 54 height 26
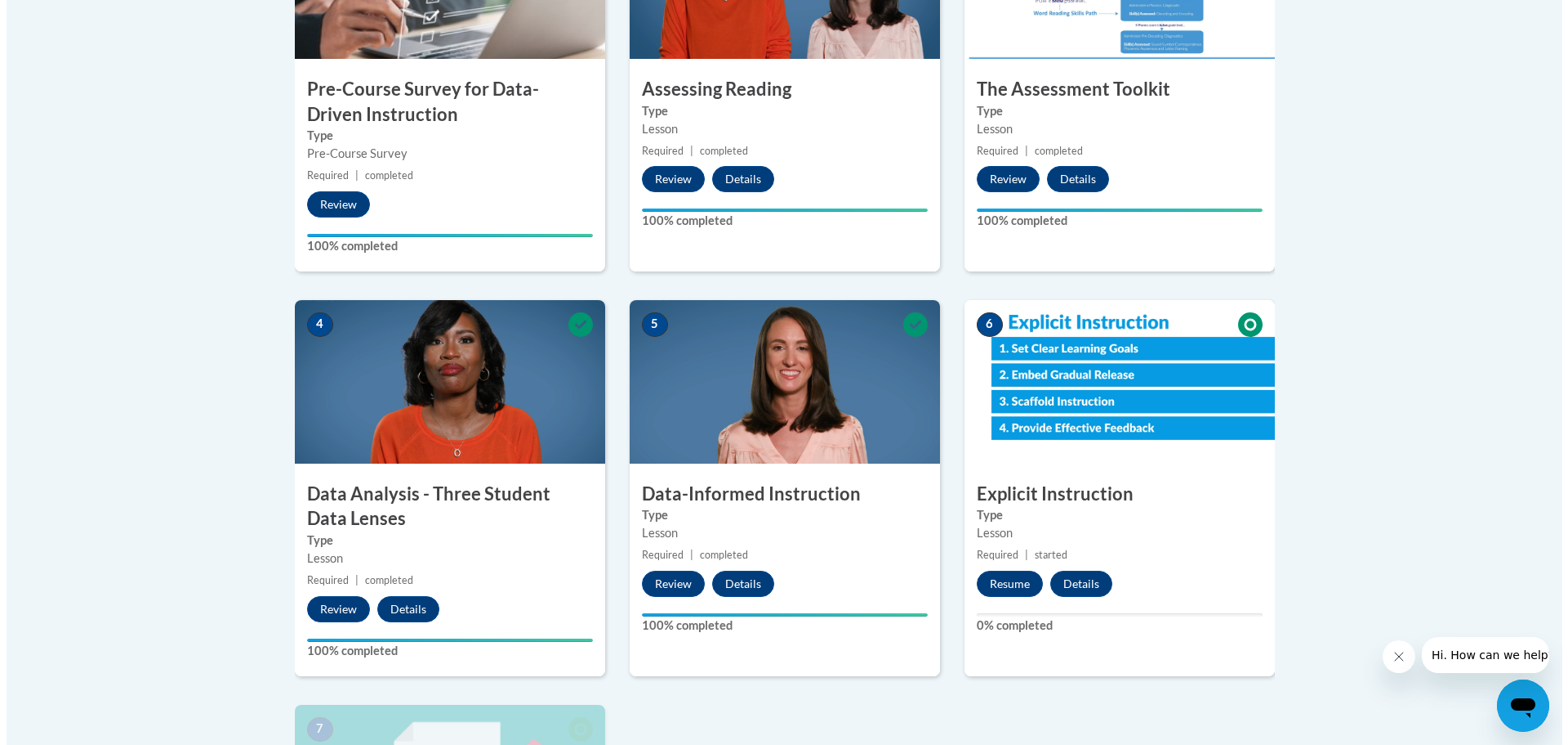
scroll to position [817, 0]
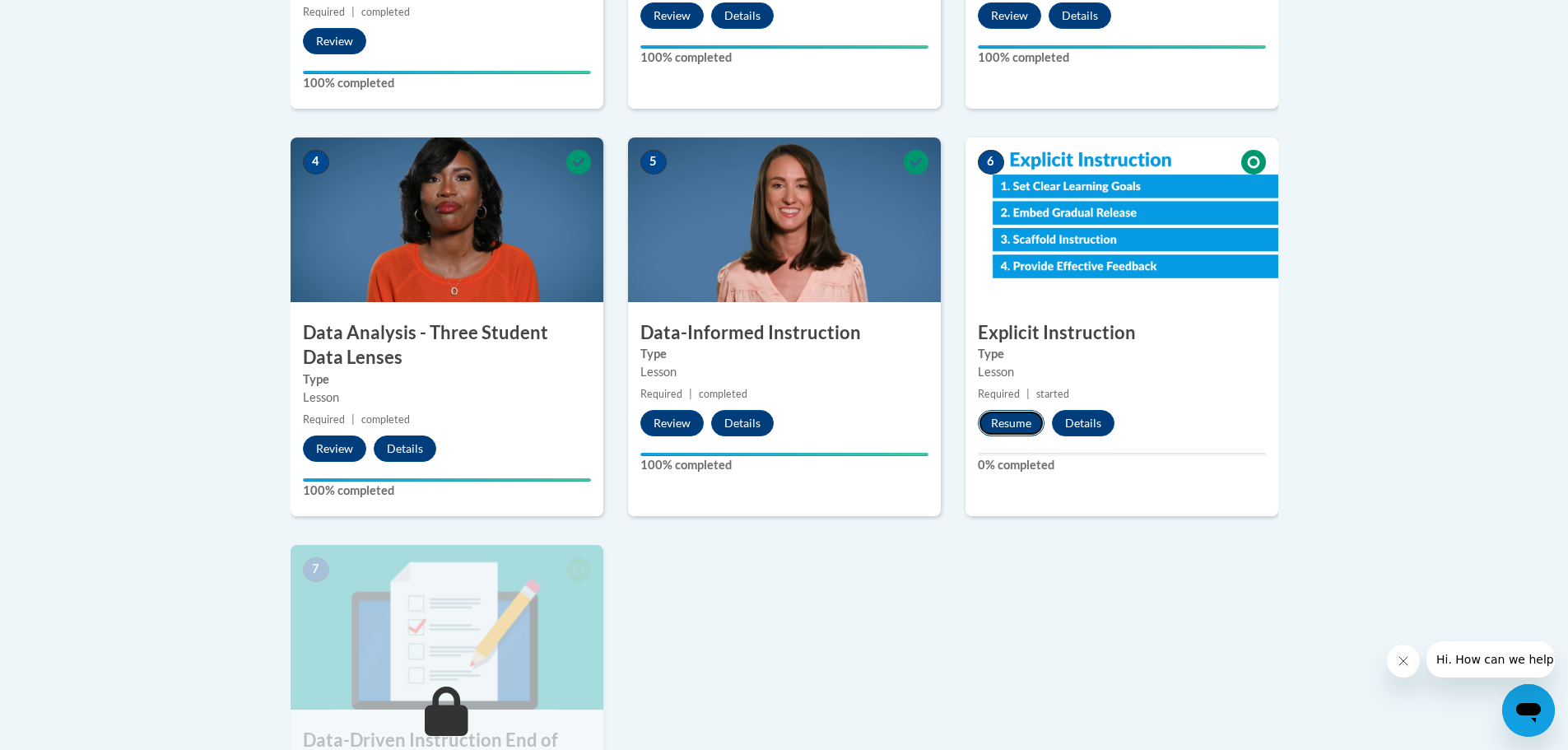
click at [1008, 416] on button "Resume" at bounding box center [1011, 423] width 66 height 26
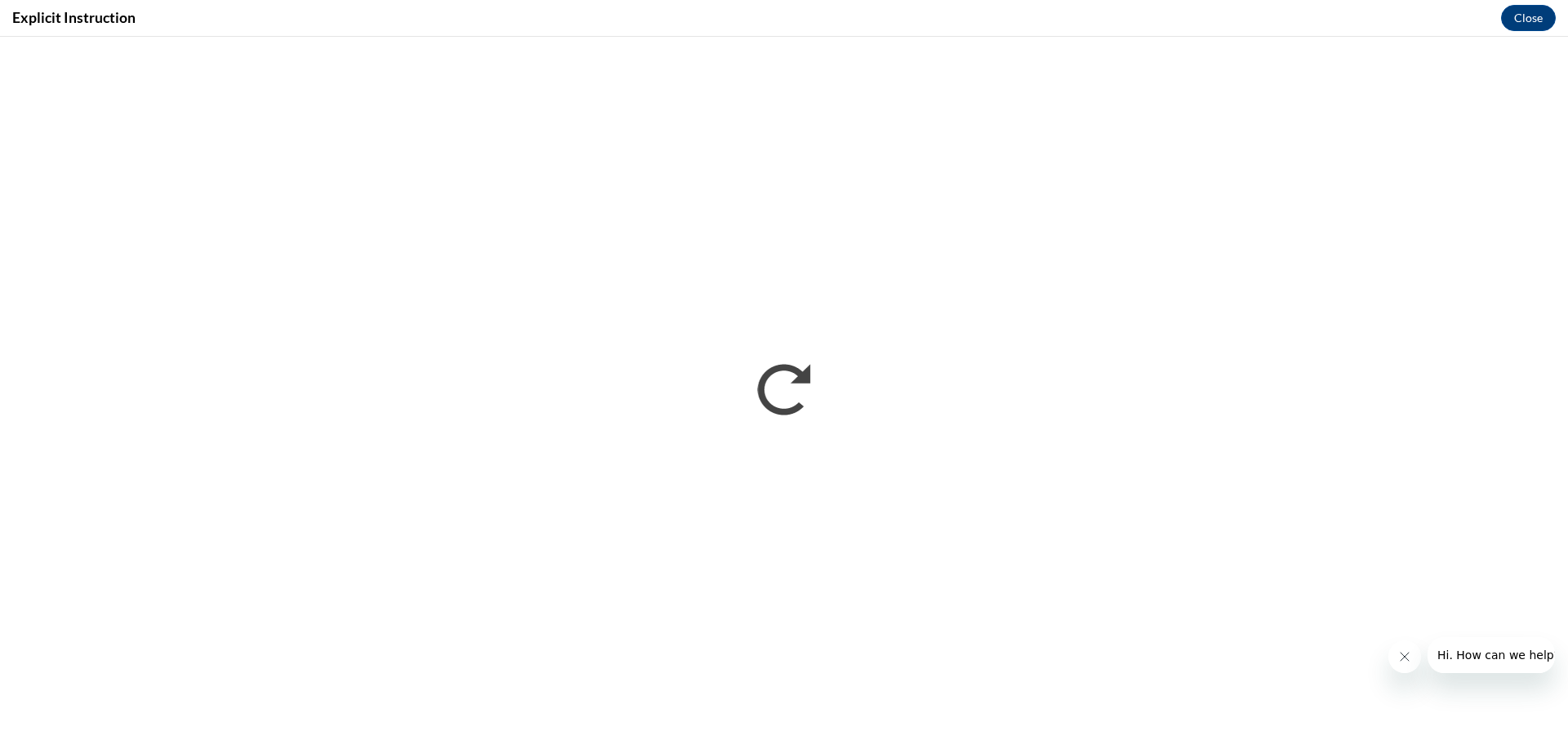
scroll to position [0, 0]
